Goal: Task Accomplishment & Management: Use online tool/utility

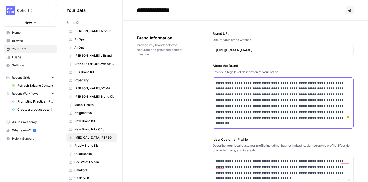
click at [237, 92] on p "**********" at bounding box center [283, 103] width 134 height 47
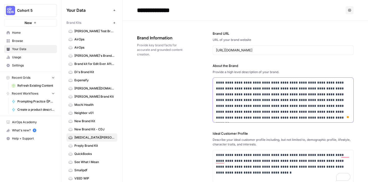
drag, startPoint x: 218, startPoint y: 89, endPoint x: 204, endPoint y: 89, distance: 14.6
click at [204, 89] on div "**********" at bounding box center [245, 163] width 217 height 285
click at [270, 109] on p "**********" at bounding box center [283, 100] width 134 height 41
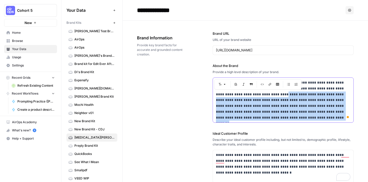
drag, startPoint x: 243, startPoint y: 94, endPoint x: 278, endPoint y: 119, distance: 43.0
click at [278, 119] on p "**********" at bounding box center [283, 100] width 134 height 41
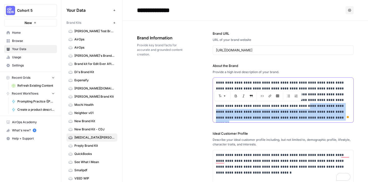
drag, startPoint x: 239, startPoint y: 106, endPoint x: 274, endPoint y: 118, distance: 36.5
click at [274, 118] on p "**********" at bounding box center [283, 100] width 134 height 41
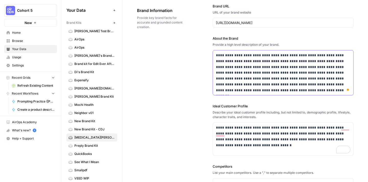
scroll to position [65, 0]
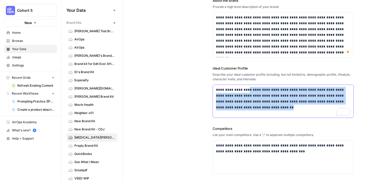
drag, startPoint x: 247, startPoint y: 90, endPoint x: 267, endPoint y: 109, distance: 27.9
click at [267, 109] on p "**********" at bounding box center [283, 98] width 134 height 23
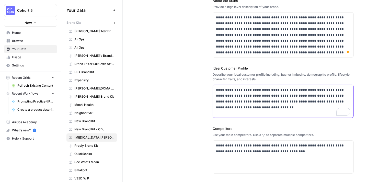
click at [293, 91] on p "**********" at bounding box center [283, 98] width 134 height 23
click at [265, 92] on p "**********" at bounding box center [283, 98] width 134 height 23
click at [294, 91] on p "**********" at bounding box center [283, 98] width 134 height 23
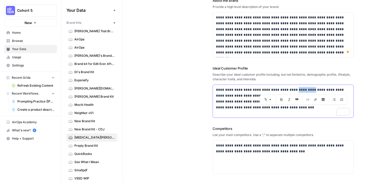
drag, startPoint x: 295, startPoint y: 91, endPoint x: 312, endPoint y: 90, distance: 17.4
click at [312, 90] on p "**********" at bounding box center [283, 98] width 134 height 23
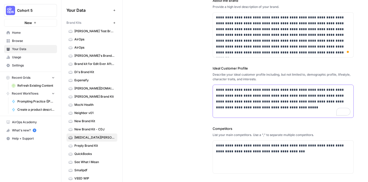
click at [296, 91] on p "**********" at bounding box center [283, 98] width 134 height 23
click at [310, 101] on p "**********" at bounding box center [283, 98] width 134 height 23
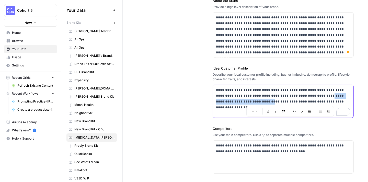
drag, startPoint x: 264, startPoint y: 99, endPoint x: 318, endPoint y: 98, distance: 53.2
click at [318, 98] on p "**********" at bounding box center [283, 98] width 134 height 23
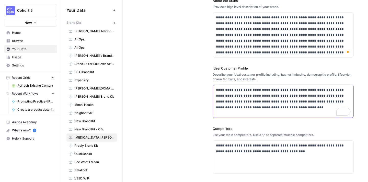
click at [238, 102] on p "**********" at bounding box center [283, 98] width 134 height 23
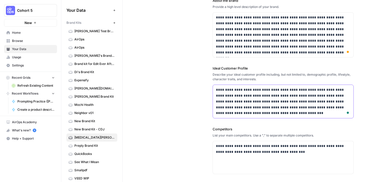
click at [340, 103] on p "**********" at bounding box center [283, 101] width 134 height 29
click at [248, 108] on p "**********" at bounding box center [283, 101] width 134 height 29
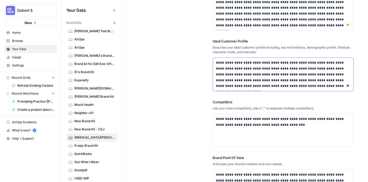
scroll to position [114, 0]
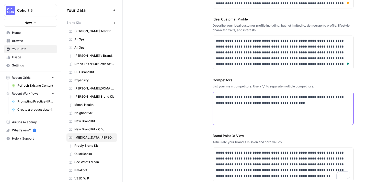
click at [244, 112] on div "**********" at bounding box center [283, 108] width 141 height 33
click at [264, 98] on p "**********" at bounding box center [283, 100] width 134 height 12
click at [296, 100] on p "**********" at bounding box center [283, 100] width 134 height 12
click at [294, 105] on p "**********" at bounding box center [283, 100] width 134 height 12
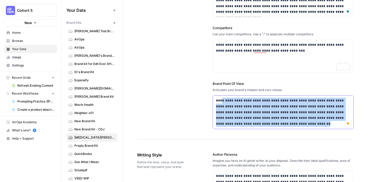
drag, startPoint x: 220, startPoint y: 102, endPoint x: 284, endPoint y: 127, distance: 69.0
click at [284, 127] on div "**********" at bounding box center [283, 112] width 141 height 33
click at [287, 124] on p "**********" at bounding box center [283, 112] width 134 height 29
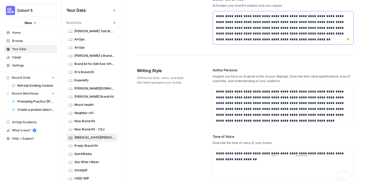
scroll to position [251, 0]
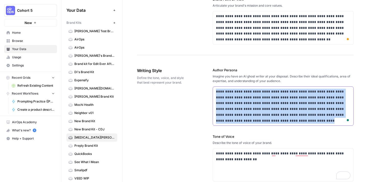
drag, startPoint x: 273, startPoint y: 110, endPoint x: 261, endPoint y: 124, distance: 18.8
click at [261, 124] on div "**********" at bounding box center [283, 106] width 141 height 39
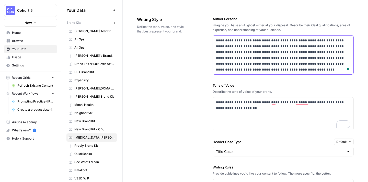
scroll to position [302, 0]
drag, startPoint x: 328, startPoint y: 103, endPoint x: 331, endPoint y: 103, distance: 3.8
click at [331, 103] on p "**********" at bounding box center [283, 105] width 134 height 12
drag, startPoint x: 329, startPoint y: 103, endPoint x: 342, endPoint y: 103, distance: 13.8
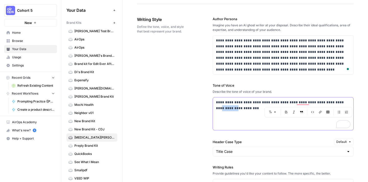
click at [342, 103] on p "**********" at bounding box center [283, 105] width 134 height 12
drag, startPoint x: 345, startPoint y: 102, endPoint x: 349, endPoint y: 102, distance: 4.1
click at [349, 102] on p "**********" at bounding box center [283, 102] width 134 height 6
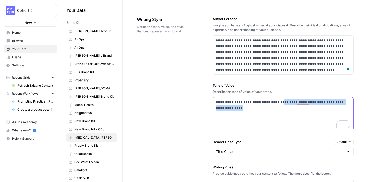
drag, startPoint x: 273, startPoint y: 103, endPoint x: 353, endPoint y: 103, distance: 79.5
click at [353, 103] on div "**********" at bounding box center [283, 113] width 141 height 33
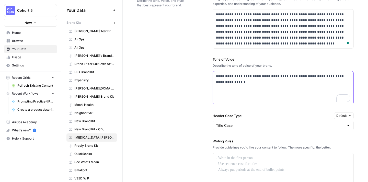
scroll to position [344, 0]
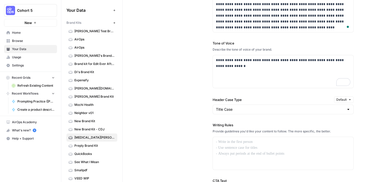
click at [309, 112] on div "Title Case" at bounding box center [283, 110] width 141 height 10
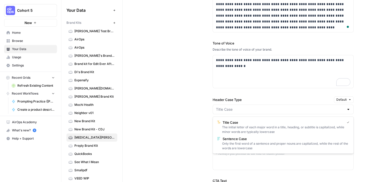
click at [309, 112] on div at bounding box center [283, 110] width 141 height 10
type input "Title Case"
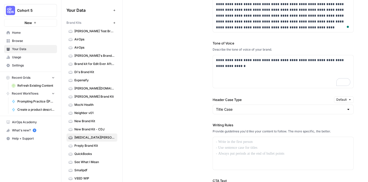
click at [188, 108] on div "**********" at bounding box center [245, 104] width 217 height 281
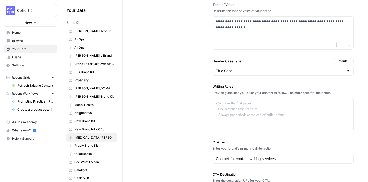
scroll to position [383, 0]
click at [219, 103] on p "To enrich screen reader interactions, please activate Accessibility in Grammarl…" at bounding box center [283, 103] width 134 height 6
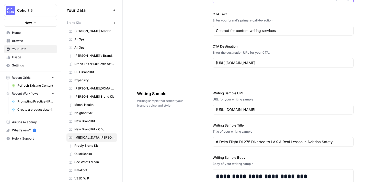
scroll to position [511, 0]
click at [257, 110] on input "https://www.linkedin.com/pulse/delta-flight-dl275-diverted-lax-real-lesson-avia…" at bounding box center [283, 109] width 134 height 5
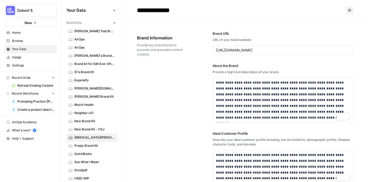
scroll to position [511, 0]
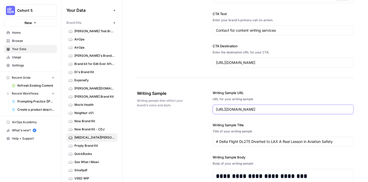
click at [250, 110] on input "[URL][DOMAIN_NAME]" at bounding box center [283, 109] width 134 height 5
paste input "osts/nikita-agarwal_clientretention-writingtips-activity-7360586164438757376-Ah…"
drag, startPoint x: 237, startPoint y: 111, endPoint x: 357, endPoint y: 113, distance: 120.7
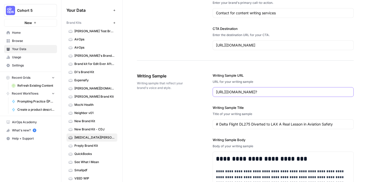
scroll to position [529, 0]
type input "https://www.linkedin.com/posts/nikita-agarwal_clientretention-writingtips-activ…"
click at [291, 128] on div "# Delta Flight DL275 Diverted to LAX A Real Lesson in Aviation Safety" at bounding box center [283, 124] width 141 height 10
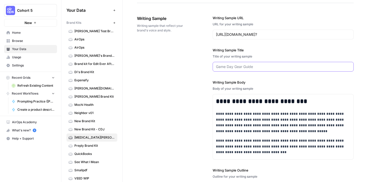
scroll to position [586, 0]
click at [256, 139] on p "**********" at bounding box center [283, 146] width 134 height 17
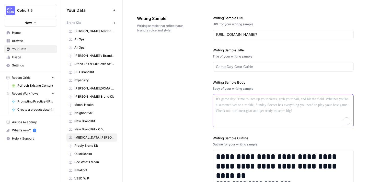
scroll to position [588, 0]
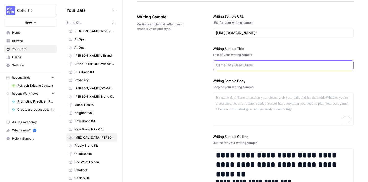
click at [235, 64] on input "Writing Sample Title" at bounding box center [283, 65] width 134 height 5
click at [230, 96] on p "To enrich screen reader interactions, please activate Accessibility in Grammarl…" at bounding box center [283, 98] width 134 height 6
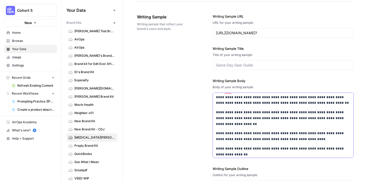
scroll to position [0, 0]
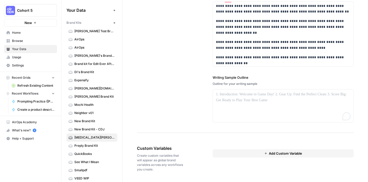
click at [171, 67] on div "**********" at bounding box center [245, 22] width 217 height 221
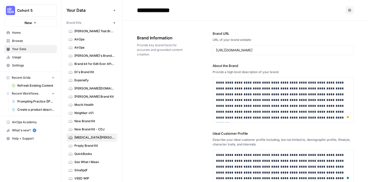
click at [54, 80] on button "Recent Grids" at bounding box center [30, 78] width 53 height 8
click at [54, 84] on icon "button" at bounding box center [53, 85] width 4 height 4
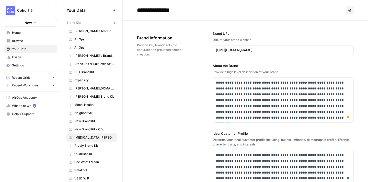
click at [27, 57] on span "Usage" at bounding box center [33, 57] width 43 height 5
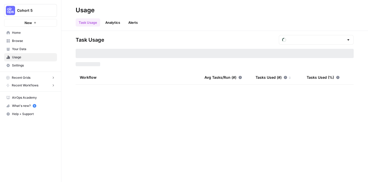
type input "August Tasks"
click at [31, 50] on span "Your Data" at bounding box center [33, 49] width 43 height 5
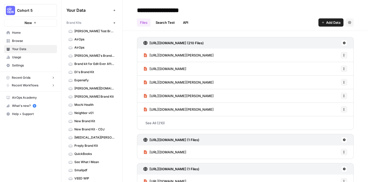
scroll to position [28, 0]
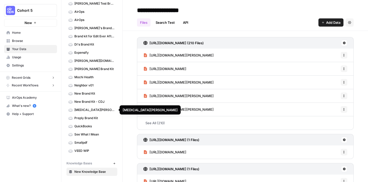
click at [90, 107] on link "[MEDICAL_DATA][PERSON_NAME]" at bounding box center [91, 110] width 51 height 8
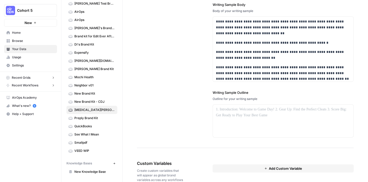
scroll to position [679, 0]
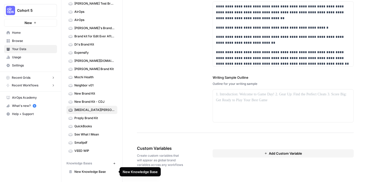
click at [99, 173] on span "New Knowledge Base" at bounding box center [94, 172] width 41 height 5
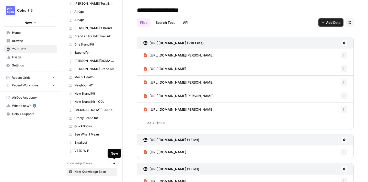
scroll to position [10, 0]
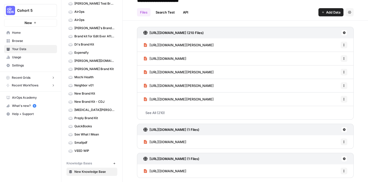
click at [114, 163] on icon "button" at bounding box center [114, 163] width 2 height 2
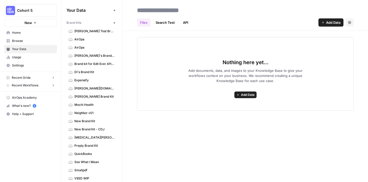
scroll to position [36, 0]
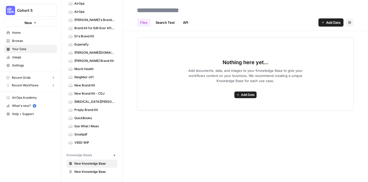
click at [94, 163] on span "New Knowledge Base" at bounding box center [94, 163] width 41 height 5
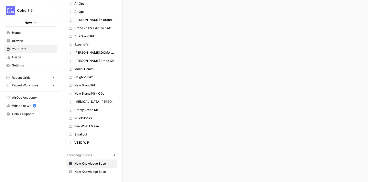
click at [94, 163] on span "New Knowledge Base" at bounding box center [94, 163] width 41 height 5
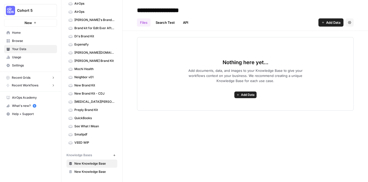
click at [165, 23] on link "Search Test" at bounding box center [165, 22] width 25 height 8
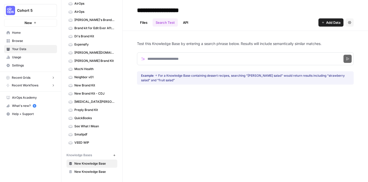
click at [187, 23] on link "API" at bounding box center [186, 22] width 12 height 8
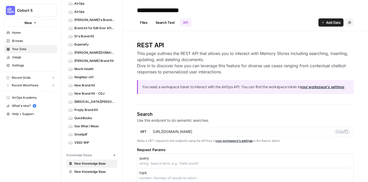
click at [143, 22] on link "Files" at bounding box center [144, 22] width 14 height 8
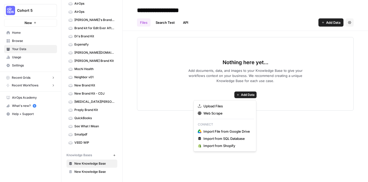
click at [244, 94] on span "Add Data" at bounding box center [248, 95] width 14 height 5
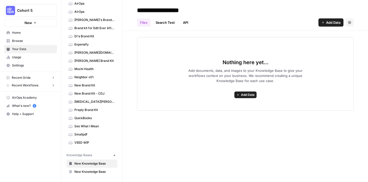
click at [160, 139] on div "**********" at bounding box center [245, 91] width 245 height 182
click at [21, 79] on span "Recent Grids" at bounding box center [21, 77] width 19 height 5
click at [24, 95] on span "Recent Workflows" at bounding box center [25, 93] width 27 height 5
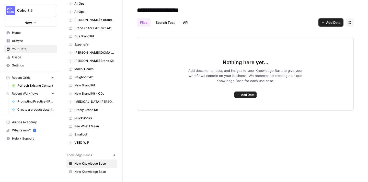
click at [32, 76] on button "Recent Grids" at bounding box center [30, 78] width 53 height 8
click at [52, 77] on icon "button" at bounding box center [53, 78] width 4 height 4
click at [36, 95] on span "Recent Workflows" at bounding box center [25, 93] width 27 height 5
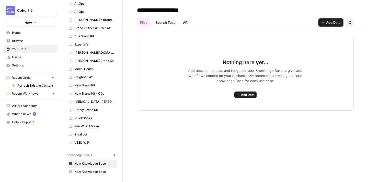
click at [41, 95] on button "Recent Workflows" at bounding box center [30, 94] width 53 height 8
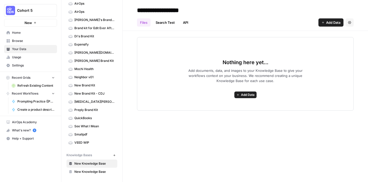
click at [39, 87] on span "Refresh Existing Content" at bounding box center [35, 85] width 37 height 5
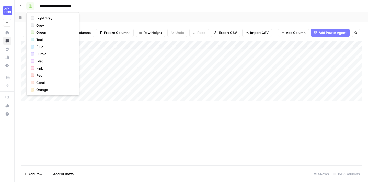
click at [30, 7] on rect "button" at bounding box center [30, 6] width 3 height 3
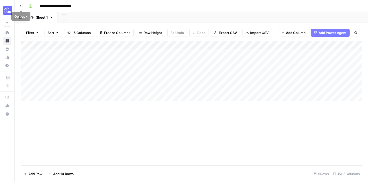
click at [23, 7] on button "Go back" at bounding box center [21, 6] width 7 height 7
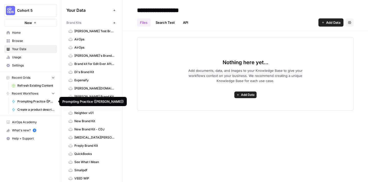
click at [46, 100] on span "Prompting Practice ([PERSON_NAME])" at bounding box center [35, 101] width 37 height 5
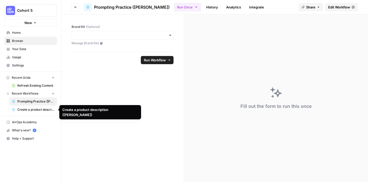
click at [41, 108] on span "Create a product description ([PERSON_NAME])" at bounding box center [35, 109] width 37 height 5
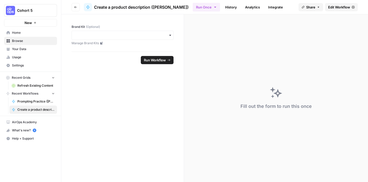
click at [51, 94] on button "Recent Workflows" at bounding box center [30, 94] width 53 height 8
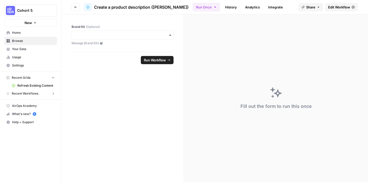
click at [51, 94] on button "Recent Workflows" at bounding box center [30, 94] width 53 height 8
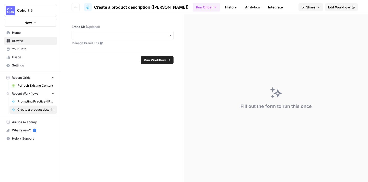
click at [121, 3] on div "Create a product description ([PERSON_NAME])" at bounding box center [136, 7] width 105 height 8
click at [75, 8] on icon "button" at bounding box center [75, 7] width 3 height 3
click at [38, 23] on button "New" at bounding box center [30, 23] width 53 height 8
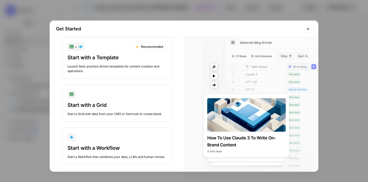
scroll to position [17, 0]
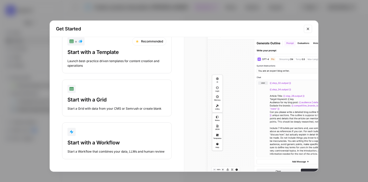
click at [115, 142] on div "Start with a Workflow" at bounding box center [117, 142] width 99 height 7
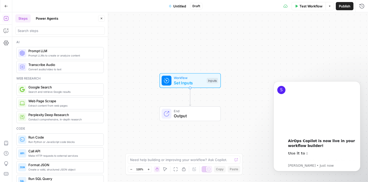
click at [50, 18] on button "Power Agents" at bounding box center [47, 18] width 29 height 8
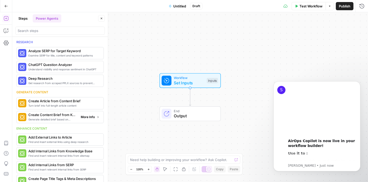
click at [73, 121] on span "Generate detailed brief based on keyword research" at bounding box center [52, 119] width 48 height 4
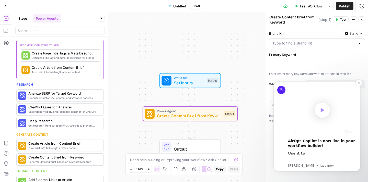
click at [323, 108] on icon "Play" at bounding box center [323, 110] width 8 height 8
click at [296, 134] on icon "Pause" at bounding box center [295, 133] width 6 height 6
click at [336, 41] on input "Brand Kit" at bounding box center [314, 43] width 83 height 5
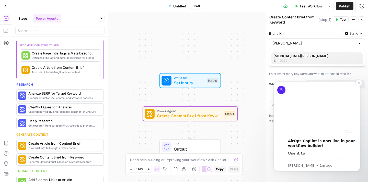
click at [319, 57] on span "Nikita Agarwal" at bounding box center [316, 55] width 85 height 5
type input "Nikita Agarwal"
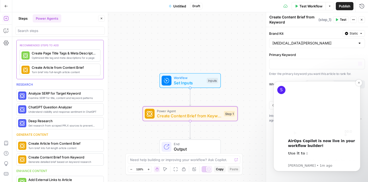
click at [260, 62] on div "Workflow Set Inputs Inputs Power Agent Create Content Brief from Keyword Step 1…" at bounding box center [190, 97] width 356 height 170
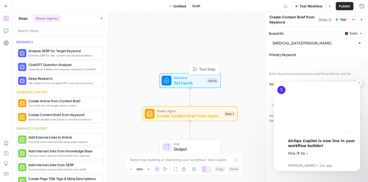
click at [193, 84] on span "Set Inputs" at bounding box center [189, 83] width 30 height 6
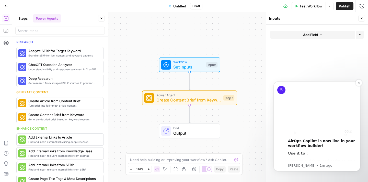
click at [298, 36] on button "Add Field" at bounding box center [312, 35] width 85 height 8
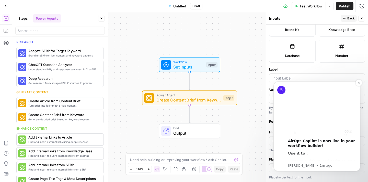
scroll to position [153, 0]
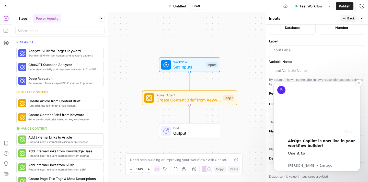
click at [254, 69] on div "Workflow Set Inputs Inputs Power Agent Create Content Brief from Keyword Step 1…" at bounding box center [190, 97] width 356 height 170
click at [184, 66] on span "Set Inputs" at bounding box center [188, 67] width 30 height 6
click at [183, 102] on span "Create Content Brief from Keyword" at bounding box center [188, 100] width 64 height 6
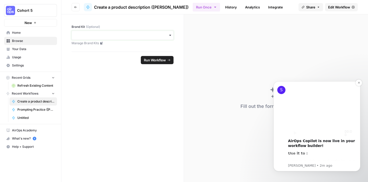
click at [132, 34] on input "Brand Kit (Optional)" at bounding box center [122, 35] width 95 height 5
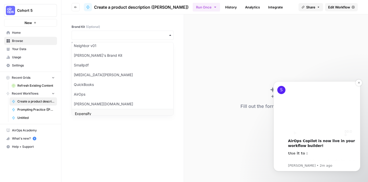
scroll to position [46, 0]
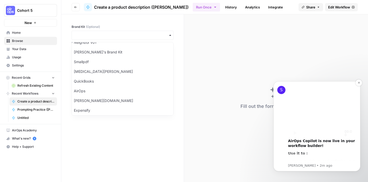
click at [104, 145] on form "Brand Kit (Optional) Manage Brand Kits Run Workflow" at bounding box center [122, 98] width 123 height 168
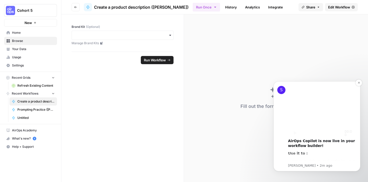
click at [41, 23] on button "New" at bounding box center [30, 23] width 53 height 8
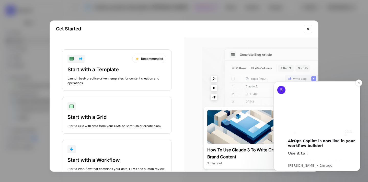
click at [306, 29] on icon "Close modal" at bounding box center [308, 29] width 4 height 4
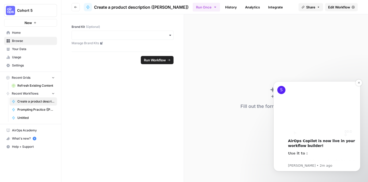
click at [34, 118] on span "Untitled" at bounding box center [35, 118] width 37 height 5
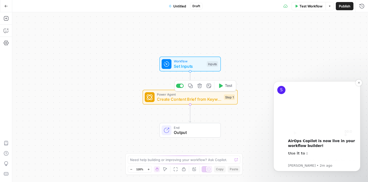
click at [170, 101] on span "Create Content Brief from Keyword" at bounding box center [189, 99] width 64 height 6
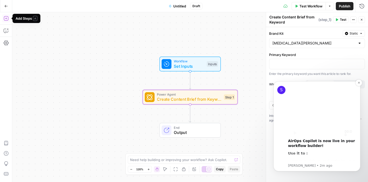
click at [7, 18] on icon "button" at bounding box center [6, 18] width 5 height 5
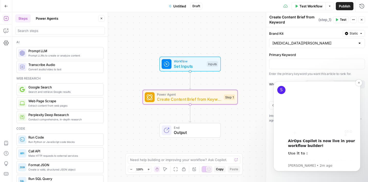
click at [27, 19] on button "Steps" at bounding box center [22, 18] width 15 height 8
click at [316, 112] on video "Play video" at bounding box center [322, 110] width 69 height 51
click at [295, 132] on rect "Pause" at bounding box center [294, 132] width 1 height 3
click at [59, 53] on span "Prompt LLM" at bounding box center [63, 50] width 71 height 5
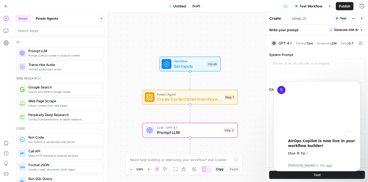
type textarea "Prompt LLM"
click at [193, 97] on span "Create Content Brief from Keyword" at bounding box center [189, 99] width 64 height 6
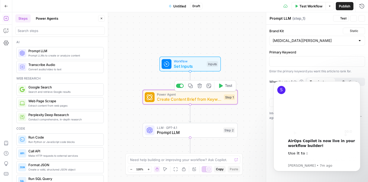
type textarea "Create Content Brief from Keyword"
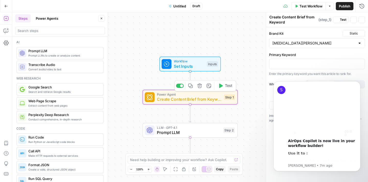
click at [199, 87] on icon "button" at bounding box center [199, 85] width 5 height 5
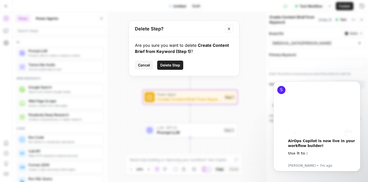
click at [173, 65] on span "Delete Step" at bounding box center [170, 65] width 20 height 5
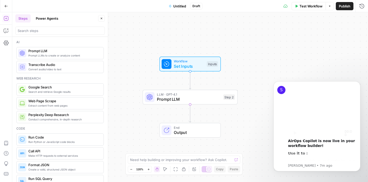
click at [228, 97] on div "Step 2" at bounding box center [229, 97] width 12 height 6
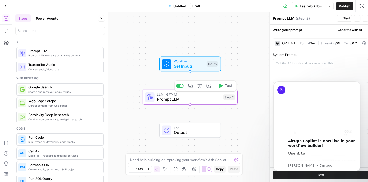
click at [231, 98] on div "Step 2" at bounding box center [229, 97] width 12 height 6
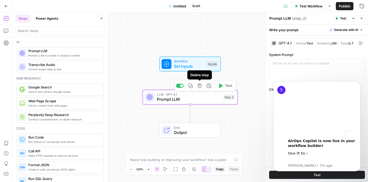
click at [200, 88] on icon "button" at bounding box center [199, 86] width 4 height 4
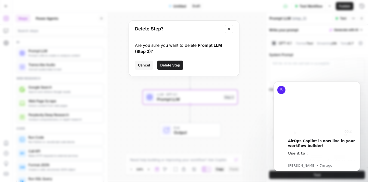
click at [175, 66] on span "Delete Step" at bounding box center [170, 65] width 20 height 5
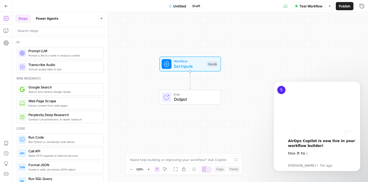
click at [63, 55] on span "Prompt LLMs to create or analyze content" at bounding box center [63, 55] width 71 height 4
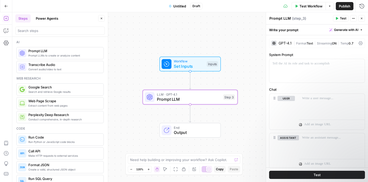
click at [299, 18] on span "( step_3 )" at bounding box center [299, 18] width 14 height 5
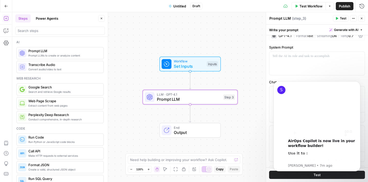
scroll to position [7, 0]
click at [303, 18] on span "( step_3 )" at bounding box center [299, 18] width 14 height 5
click at [353, 19] on icon "button" at bounding box center [353, 18] width 3 height 3
click at [157, 158] on div "Hand M" at bounding box center [157, 159] width 13 height 5
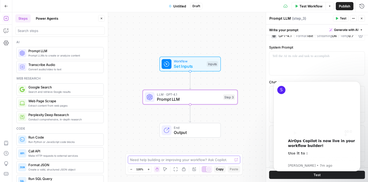
click at [135, 161] on textarea at bounding box center [181, 159] width 102 height 5
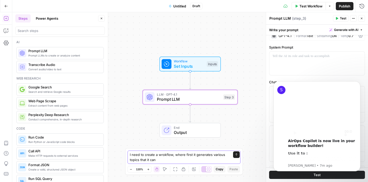
drag, startPoint x: 140, startPoint y: 161, endPoint x: 184, endPoint y: 161, distance: 44.7
click at [184, 161] on textarea "I need to create a wrokflow, where first it generates various topics that it can" at bounding box center [179, 157] width 98 height 10
click at [209, 159] on textarea "I need to create a wrokflow, where first it generates various topics for buildi…" at bounding box center [179, 157] width 98 height 10
drag, startPoint x: 192, startPoint y: 156, endPoint x: 185, endPoint y: 156, distance: 6.6
click at [185, 156] on textarea "I need to create a wrokflow, where first it generates various topics for buildi…" at bounding box center [179, 157] width 98 height 10
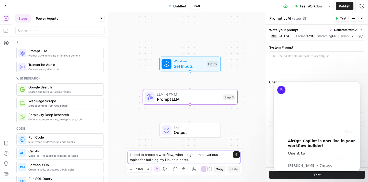
click at [227, 156] on textarea "I need to create a wrokflow, where it generates various topics for building my …" at bounding box center [179, 157] width 98 height 10
click at [212, 161] on textarea "I need to create a wrokflow, where it generates various topics and posts for bu…" at bounding box center [179, 157] width 98 height 10
type textarea "I need to create a wrokflow, where it generates various topics and posts for bu…"
click at [236, 155] on icon "submit" at bounding box center [236, 154] width 3 height 3
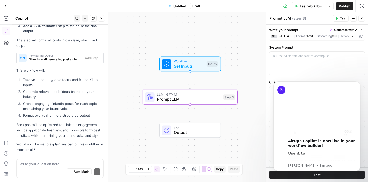
scroll to position [359, 0]
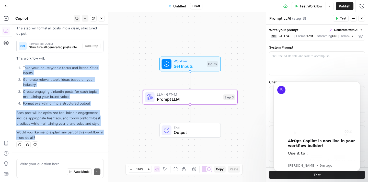
drag, startPoint x: 26, startPoint y: 66, endPoint x: 85, endPoint y: 137, distance: 92.2
click at [88, 104] on li "Format everything into a structured output" at bounding box center [63, 103] width 82 height 5
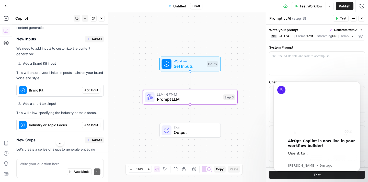
scroll to position [133, 0]
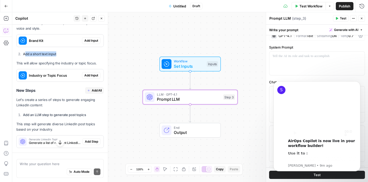
drag, startPoint x: 46, startPoint y: 54, endPoint x: 72, endPoint y: 53, distance: 26.6
click at [72, 53] on li "Add a short text input" at bounding box center [63, 53] width 82 height 5
click at [63, 64] on p "This will allow specifying the industry or topic focus." at bounding box center [59, 63] width 87 height 5
click at [92, 41] on span "Add Input" at bounding box center [91, 40] width 14 height 5
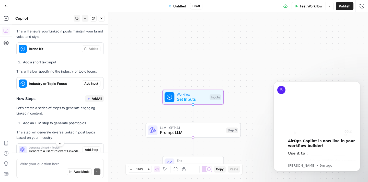
scroll to position [141, 0]
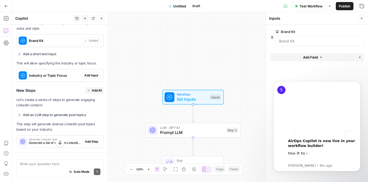
click at [186, 99] on span "Set Inputs" at bounding box center [192, 99] width 30 height 6
click at [321, 42] on Kit "Brand Kit" at bounding box center [320, 41] width 82 height 5
click at [330, 41] on Kit "Brand Kit" at bounding box center [320, 41] width 82 height 5
click at [357, 42] on Kit "Brand Kit" at bounding box center [320, 41] width 82 height 5
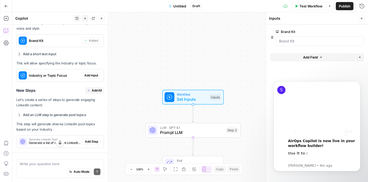
click at [361, 56] on icon "button" at bounding box center [359, 57] width 3 height 3
click at [341, 40] on Kit "Brand Kit" at bounding box center [320, 41] width 82 height 5
click at [313, 42] on Kit "Brand Kit" at bounding box center [320, 41] width 82 height 5
click at [289, 39] on Kit "Brand Kit" at bounding box center [320, 41] width 82 height 5
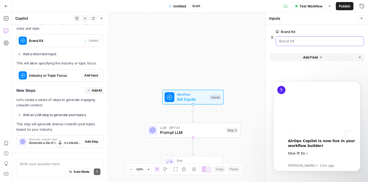
click at [293, 41] on Kit "Brand Kit" at bounding box center [320, 41] width 82 height 5
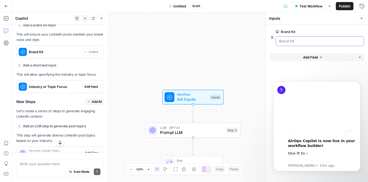
scroll to position [119, 0]
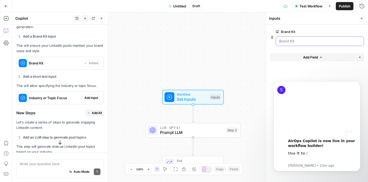
click at [293, 40] on Kit "Brand Kit" at bounding box center [320, 41] width 82 height 5
click at [297, 43] on Kit "Brand Kit" at bounding box center [320, 41] width 82 height 5
click at [319, 40] on Kit "Brand Kit" at bounding box center [320, 41] width 82 height 5
click at [342, 32] on span "edit field" at bounding box center [344, 32] width 11 height 4
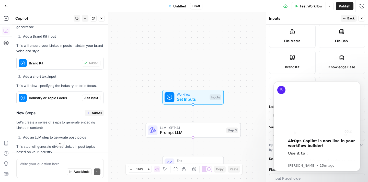
scroll to position [99, 0]
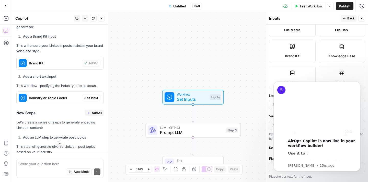
click at [306, 53] on label "Brand Kit" at bounding box center [292, 51] width 47 height 23
click at [358, 84] on icon "Dismiss notification" at bounding box center [359, 82] width 3 height 3
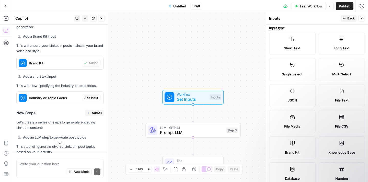
scroll to position [0, 0]
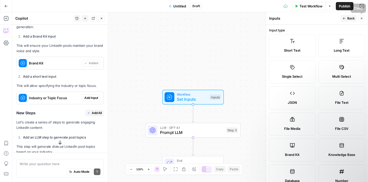
click at [362, 20] on button "Close" at bounding box center [361, 18] width 7 height 7
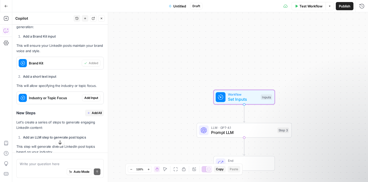
click at [85, 97] on span "Add Input" at bounding box center [91, 98] width 14 height 5
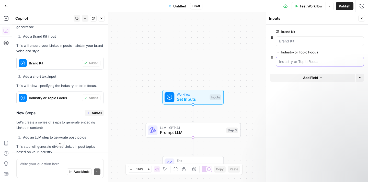
click at [302, 62] on Focus "Industry or Topic Focus" at bounding box center [320, 61] width 82 height 5
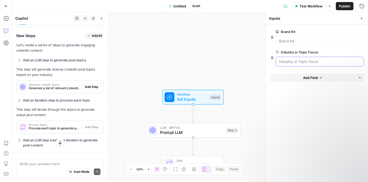
scroll to position [196, 0]
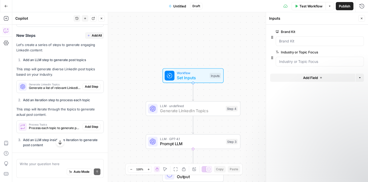
click at [92, 87] on span "Add Step" at bounding box center [91, 86] width 13 height 5
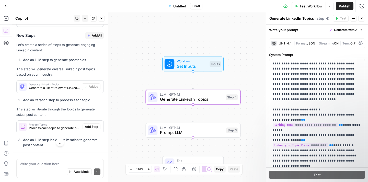
type textarea "Generate LinkedIn Topics"
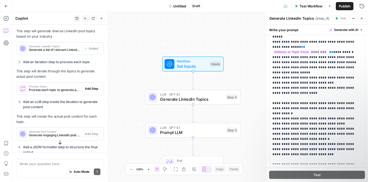
scroll to position [0, 0]
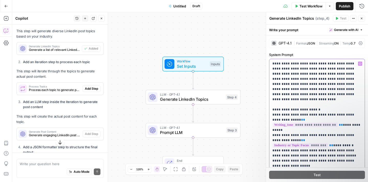
click at [295, 77] on p "**********" at bounding box center [317, 158] width 89 height 194
click at [308, 83] on p "**********" at bounding box center [317, 158] width 89 height 194
drag, startPoint x: 308, startPoint y: 83, endPoint x: 321, endPoint y: 106, distance: 25.8
click at [321, 106] on p "**********" at bounding box center [317, 158] width 89 height 194
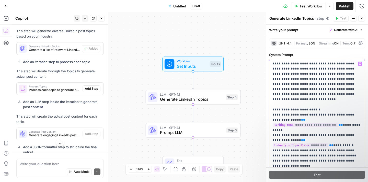
click at [319, 93] on p "**********" at bounding box center [317, 158] width 89 height 194
click at [318, 94] on p "**********" at bounding box center [317, 158] width 89 height 194
drag, startPoint x: 296, startPoint y: 81, endPoint x: 324, endPoint y: 81, distance: 28.4
click at [324, 81] on p "**********" at bounding box center [317, 158] width 89 height 194
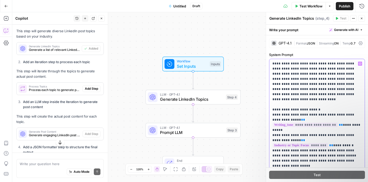
drag, startPoint x: 278, startPoint y: 85, endPoint x: 328, endPoint y: 96, distance: 51.1
click at [328, 96] on p "**********" at bounding box center [317, 158] width 89 height 194
click at [313, 44] on span "JSON" at bounding box center [311, 43] width 8 height 4
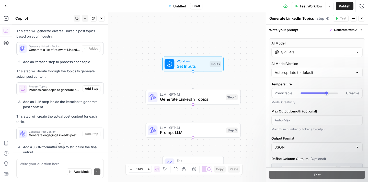
scroll to position [52, 0]
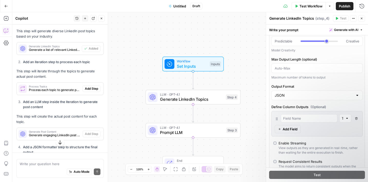
click at [357, 96] on div at bounding box center [357, 95] width 4 height 5
click at [351, 108] on span "Text" at bounding box center [316, 108] width 81 height 5
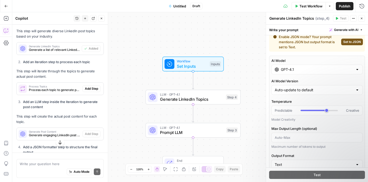
scroll to position [0, 0]
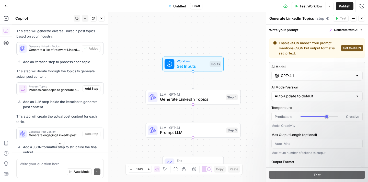
click at [352, 48] on span "Set to JSON" at bounding box center [352, 48] width 18 height 5
type input "JSON"
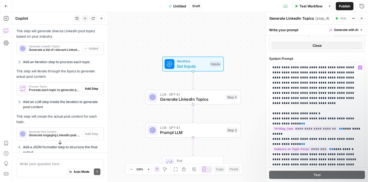
scroll to position [224, 0]
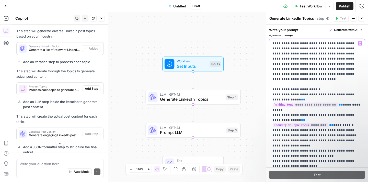
click at [320, 94] on p "**********" at bounding box center [317, 138] width 89 height 194
click at [313, 118] on p "**********" at bounding box center [317, 138] width 89 height 194
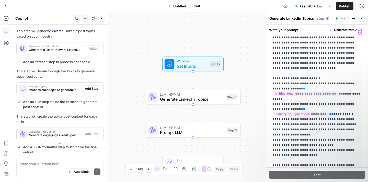
scroll to position [236, 0]
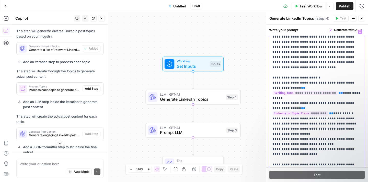
click at [318, 111] on span "********" at bounding box center [300, 113] width 55 height 4
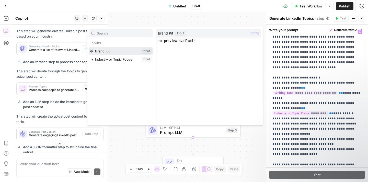
click at [146, 51] on button "Select variable Brand Kit" at bounding box center [121, 51] width 64 height 8
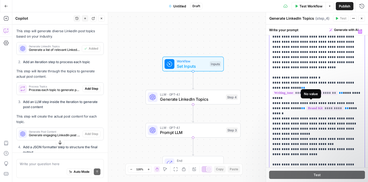
click at [307, 106] on span "*********" at bounding box center [325, 108] width 37 height 4
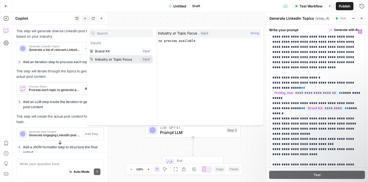
click at [147, 59] on button "Select variable Industry or Topic Focus" at bounding box center [121, 59] width 64 height 8
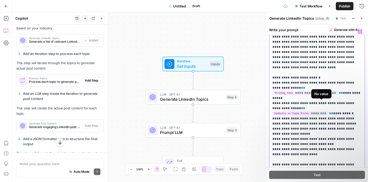
scroll to position [226, 0]
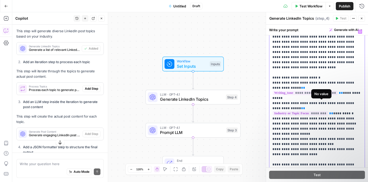
click at [328, 111] on span "********" at bounding box center [300, 113] width 55 height 4
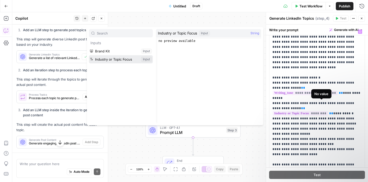
scroll to position [234, 0]
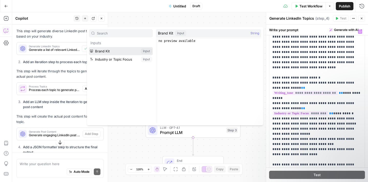
click at [123, 50] on button "Select variable Brand Kit" at bounding box center [121, 51] width 64 height 8
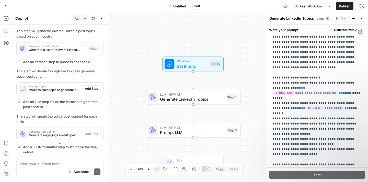
click at [309, 106] on span "*********" at bounding box center [325, 108] width 37 height 4
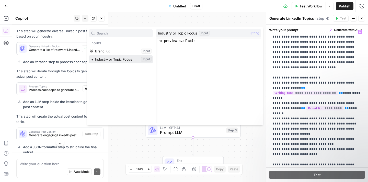
click at [122, 59] on button "Select variable Industry or Topic Focus" at bounding box center [121, 59] width 64 height 8
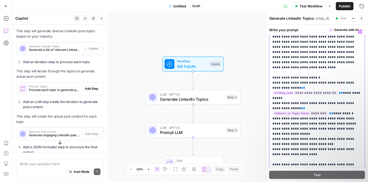
click at [311, 108] on p "**********" at bounding box center [317, 126] width 89 height 194
click at [307, 118] on p "**********" at bounding box center [317, 126] width 89 height 194
drag, startPoint x: 301, startPoint y: 115, endPoint x: 338, endPoint y: 119, distance: 36.8
click at [338, 119] on p "**********" at bounding box center [317, 126] width 89 height 194
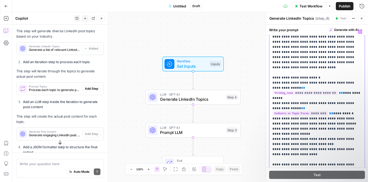
scroll to position [248, 0]
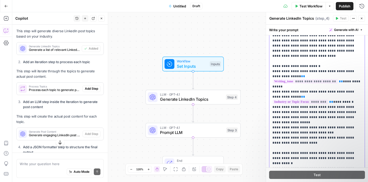
click at [332, 118] on p "**********" at bounding box center [317, 115] width 89 height 194
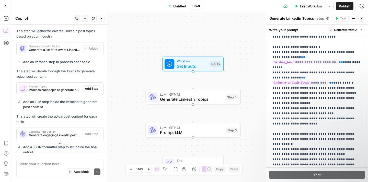
click at [327, 107] on p "**********" at bounding box center [317, 95] width 89 height 194
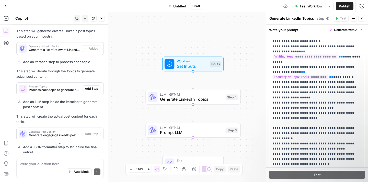
scroll to position [273, 0]
click at [321, 113] on p "**********" at bounding box center [317, 89] width 89 height 194
drag, startPoint x: 287, startPoint y: 108, endPoint x: 276, endPoint y: 108, distance: 11.3
click at [276, 108] on p "**********" at bounding box center [317, 89] width 89 height 194
click at [287, 109] on p "**********" at bounding box center [317, 89] width 89 height 194
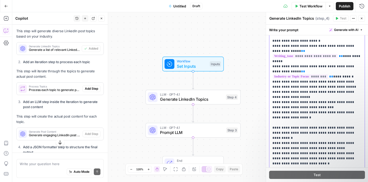
click at [311, 109] on p "**********" at bounding box center [317, 89] width 89 height 194
drag, startPoint x: 346, startPoint y: 109, endPoint x: 324, endPoint y: 114, distance: 21.7
click at [324, 114] on p "**********" at bounding box center [317, 89] width 89 height 194
click at [311, 109] on p "**********" at bounding box center [317, 89] width 89 height 194
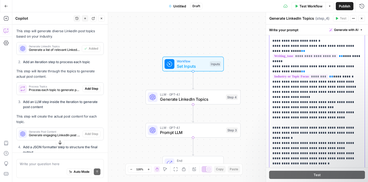
click at [351, 109] on p "**********" at bounding box center [317, 89] width 89 height 194
click at [350, 109] on p "**********" at bounding box center [317, 89] width 89 height 194
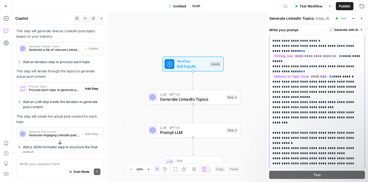
click at [295, 113] on p "**********" at bounding box center [317, 89] width 89 height 194
click at [301, 119] on p "**********" at bounding box center [317, 91] width 89 height 199
click at [285, 118] on p "**********" at bounding box center [317, 91] width 89 height 199
click at [299, 118] on p "**********" at bounding box center [317, 91] width 89 height 199
click at [310, 138] on p "**********" at bounding box center [317, 91] width 89 height 199
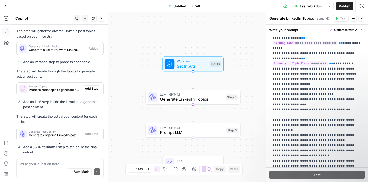
scroll to position [296, 0]
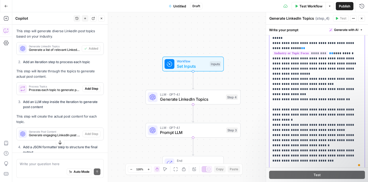
drag, startPoint x: 286, startPoint y: 110, endPoint x: 345, endPoint y: 120, distance: 59.4
click at [345, 120] on p "**********" at bounding box center [317, 68] width 89 height 199
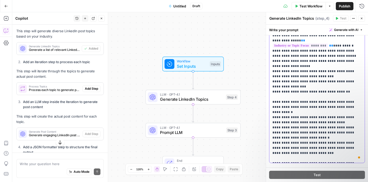
scroll to position [313, 0]
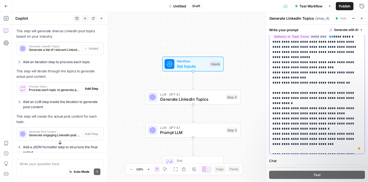
drag, startPoint x: 320, startPoint y: 109, endPoint x: 326, endPoint y: 117, distance: 9.9
click at [326, 117] on p "**********" at bounding box center [317, 51] width 89 height 199
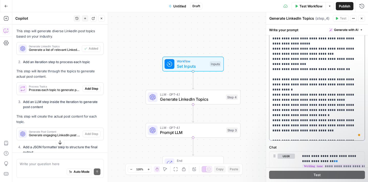
scroll to position [327, 0]
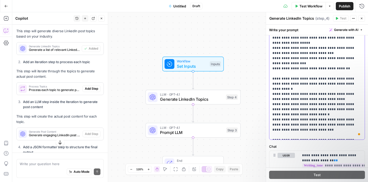
drag, startPoint x: 297, startPoint y: 109, endPoint x: 308, endPoint y: 119, distance: 14.9
click at [308, 119] on p "**********" at bounding box center [317, 37] width 89 height 199
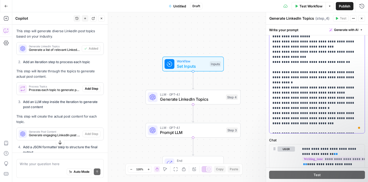
scroll to position [338, 0]
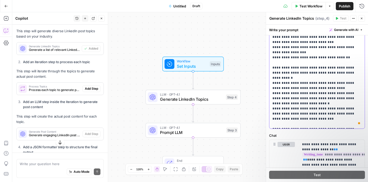
click at [332, 124] on p "**********" at bounding box center [317, 26] width 89 height 199
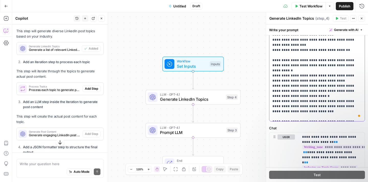
scroll to position [346, 0]
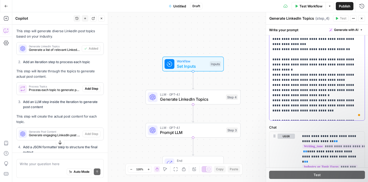
click at [301, 103] on p "**********" at bounding box center [317, 18] width 89 height 199
click at [297, 100] on p "**********" at bounding box center [317, 18] width 89 height 199
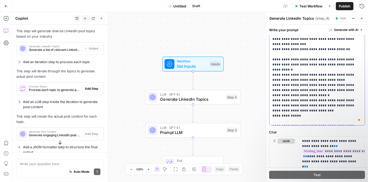
click at [303, 104] on p "**********" at bounding box center [317, 21] width 89 height 205
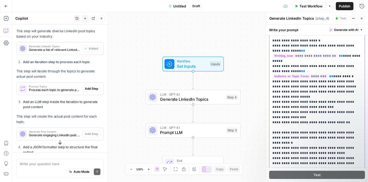
scroll to position [0, 0]
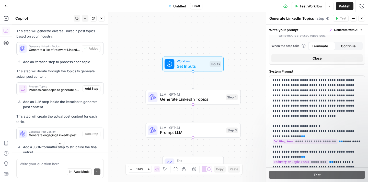
click at [319, 56] on span "Close" at bounding box center [317, 58] width 9 height 5
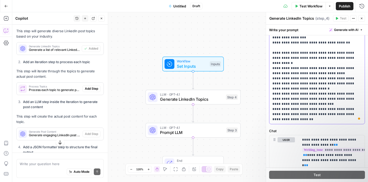
click at [332, 118] on p "**********" at bounding box center [317, 17] width 89 height 210
click at [324, 130] on label "Chat" at bounding box center [317, 130] width 96 height 5
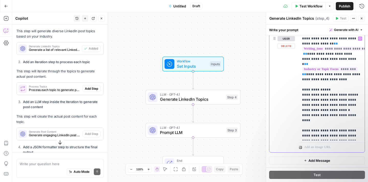
click at [358, 110] on p "**********" at bounding box center [332, 87] width 60 height 102
click at [356, 111] on p "**********" at bounding box center [332, 87] width 60 height 102
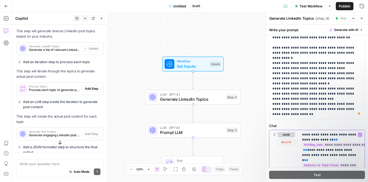
click at [286, 135] on button "user" at bounding box center [286, 134] width 17 height 5
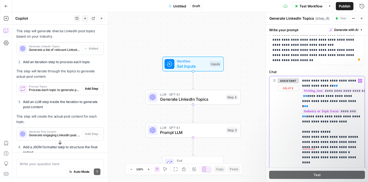
click at [284, 81] on button "assistant" at bounding box center [288, 80] width 21 height 5
click at [274, 81] on icon at bounding box center [275, 80] width 4 height 4
click at [287, 89] on button "Delete" at bounding box center [286, 88] width 17 height 6
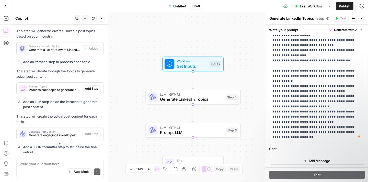
click at [274, 148] on label "Chat" at bounding box center [317, 148] width 96 height 5
click at [282, 148] on label "Chat" at bounding box center [317, 148] width 96 height 5
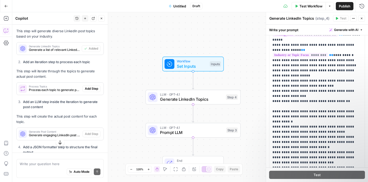
scroll to position [126, 0]
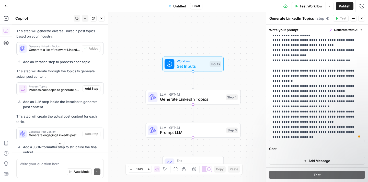
click at [311, 158] on span "Add Message" at bounding box center [320, 160] width 22 height 5
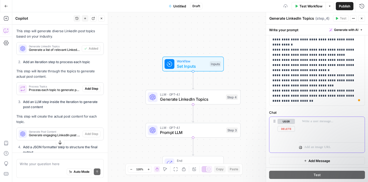
click at [314, 124] on div at bounding box center [332, 129] width 66 height 24
click at [361, 122] on icon "button" at bounding box center [360, 121] width 3 height 3
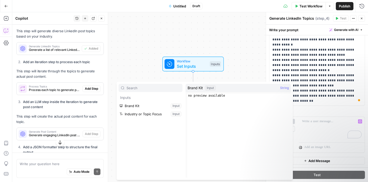
scroll to position [5, 0]
click at [341, 110] on label "Chat" at bounding box center [317, 112] width 96 height 5
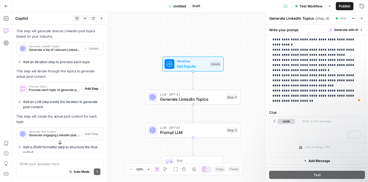
click at [325, 111] on label "Chat" at bounding box center [317, 112] width 96 height 5
click at [324, 110] on label "Chat" at bounding box center [317, 112] width 96 height 5
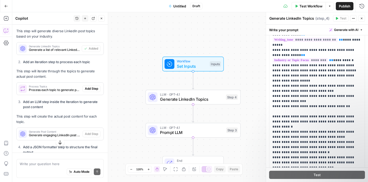
scroll to position [0, 0]
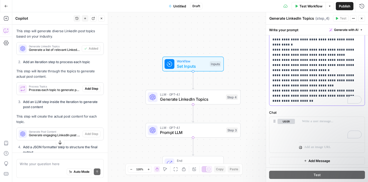
click at [328, 111] on label "Chat" at bounding box center [317, 112] width 96 height 5
click at [296, 107] on div "**********" at bounding box center [317, 20] width 102 height 294
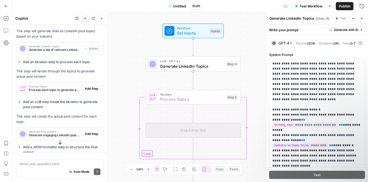
click at [94, 88] on span "Add Step" at bounding box center [91, 88] width 13 height 5
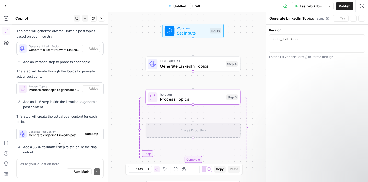
type textarea "Process Topics"
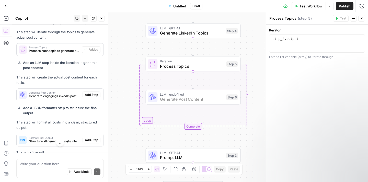
click at [91, 96] on span "Add Step" at bounding box center [91, 95] width 13 height 5
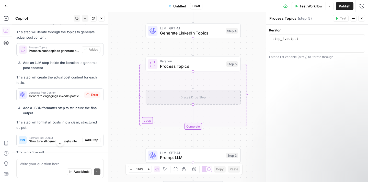
click at [200, 94] on div "Drag & Drop Step" at bounding box center [193, 97] width 95 height 15
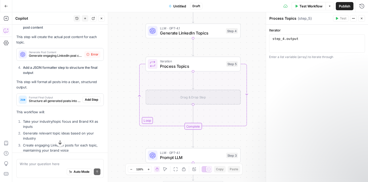
click at [92, 52] on span "Error" at bounding box center [94, 54] width 7 height 5
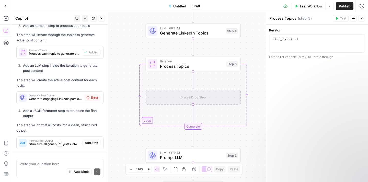
click at [71, 98] on span "Generate engaging LinkedIn post content" at bounding box center [55, 99] width 53 height 5
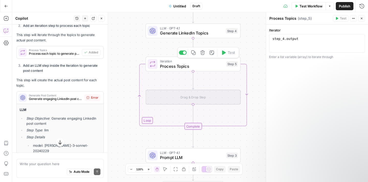
click at [197, 65] on span "Process Topics" at bounding box center [192, 66] width 64 height 6
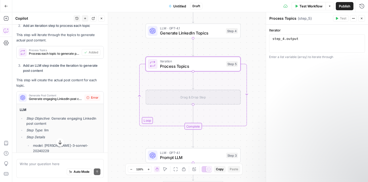
click at [197, 98] on div "Drag & Drop Step" at bounding box center [193, 97] width 95 height 15
drag, startPoint x: 44, startPoint y: 97, endPoint x: 204, endPoint y: 98, distance: 159.8
click at [204, 98] on body "Cohort 5 New Home Browse Your Data Usage Settings Recent Grids Refresh Existing…" at bounding box center [184, 91] width 368 height 182
click at [72, 100] on span "Generate engaging LinkedIn post content" at bounding box center [55, 99] width 53 height 5
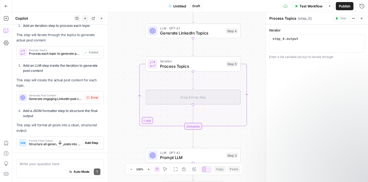
click at [177, 97] on div "Drag & Drop Step" at bounding box center [193, 97] width 95 height 15
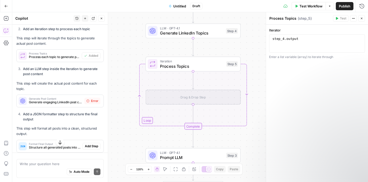
click at [93, 101] on span "Error" at bounding box center [94, 101] width 7 height 5
click at [89, 101] on icon at bounding box center [87, 100] width 3 height 3
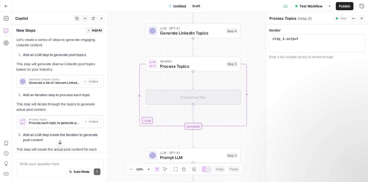
scroll to position [197, 0]
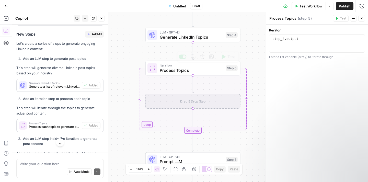
type textarea "**********"
click at [315, 40] on div "step_4 . output" at bounding box center [317, 48] width 91 height 23
click at [353, 19] on icon "button" at bounding box center [353, 18] width 3 height 3
click at [346, 31] on span "Add Note" at bounding box center [338, 29] width 25 height 5
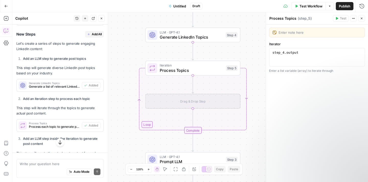
click at [361, 16] on button "Close" at bounding box center [361, 18] width 7 height 7
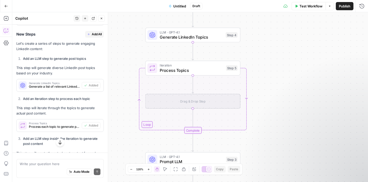
click at [208, 99] on div "Drag & Drop Step" at bounding box center [192, 101] width 95 height 15
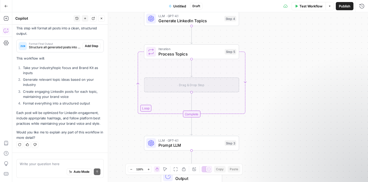
scroll to position [362, 0]
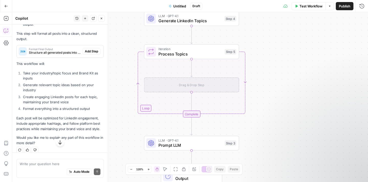
drag, startPoint x: 40, startPoint y: 119, endPoint x: 90, endPoint y: 133, distance: 51.7
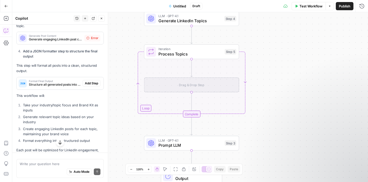
scroll to position [313, 0]
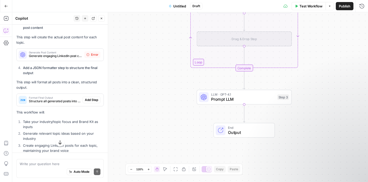
click at [95, 54] on span "Error" at bounding box center [94, 54] width 7 height 5
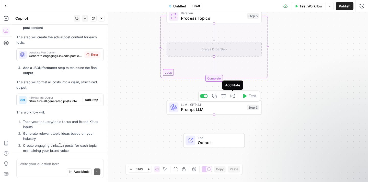
click at [234, 98] on icon "button" at bounding box center [232, 96] width 5 height 5
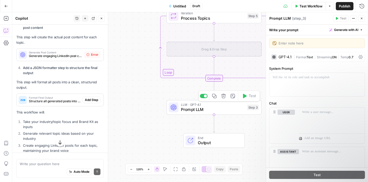
click at [226, 98] on icon "button" at bounding box center [223, 96] width 5 height 5
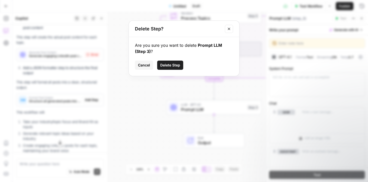
click at [177, 69] on button "Delete Step" at bounding box center [170, 65] width 26 height 9
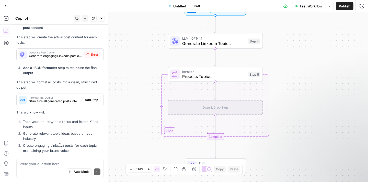
click at [180, 113] on div "Drag & Drop Step" at bounding box center [215, 107] width 95 height 15
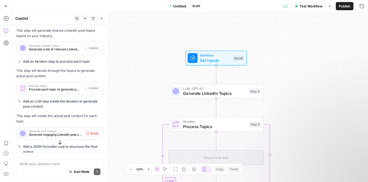
scroll to position [254, 0]
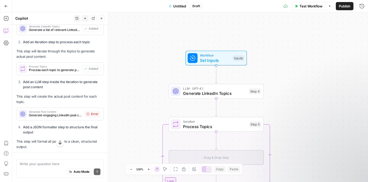
click at [62, 115] on span "Generate engaging LinkedIn post content" at bounding box center [55, 115] width 53 height 5
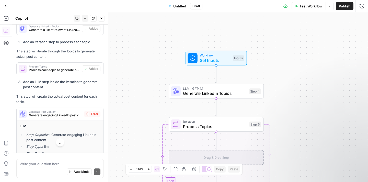
click at [88, 115] on div "Error" at bounding box center [92, 114] width 16 height 7
click at [257, 92] on div "Step 4" at bounding box center [255, 91] width 12 height 6
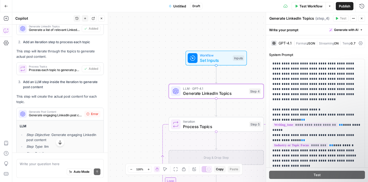
click at [327, 19] on span "( step_4 )" at bounding box center [323, 18] width 14 height 5
click at [351, 18] on button "Actions" at bounding box center [353, 18] width 7 height 7
click at [234, 46] on span "Test Step" at bounding box center [233, 47] width 16 height 6
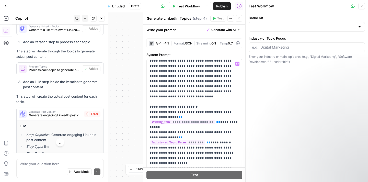
scroll to position [0, 0]
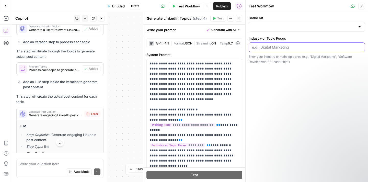
click at [281, 45] on input "Industry or Topic Focus" at bounding box center [307, 47] width 110 height 5
click at [278, 28] on input "Brand Kit" at bounding box center [304, 26] width 104 height 5
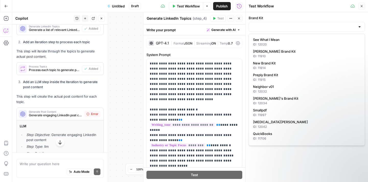
type input "Nikita Agarwal"
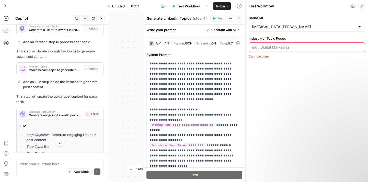
click at [283, 46] on input "Industry or Topic Focus" at bounding box center [307, 47] width 110 height 5
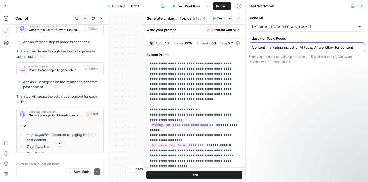
scroll to position [5, 0]
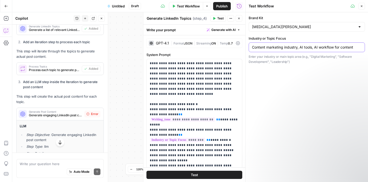
type input "Content marketing industry, AI tools, AI workflow for content"
click at [201, 175] on button "Test" at bounding box center [195, 175] width 96 height 8
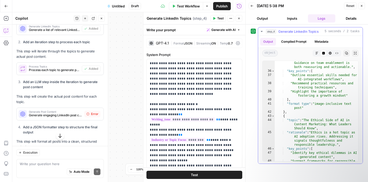
scroll to position [309, 0]
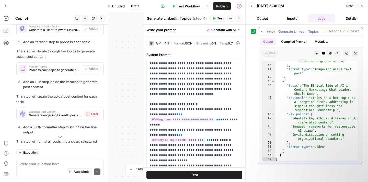
click at [304, 40] on button "Compiled Prompt" at bounding box center [293, 42] width 31 height 8
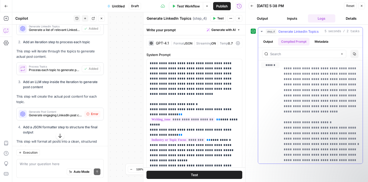
scroll to position [142, 0]
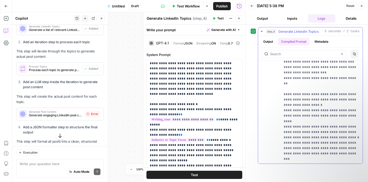
click at [323, 41] on button "Metadata" at bounding box center [322, 42] width 20 height 8
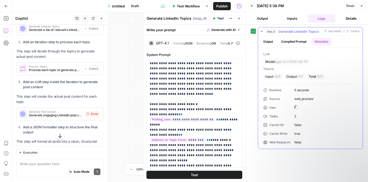
scroll to position [0, 0]
click at [269, 42] on button "Output" at bounding box center [268, 42] width 16 height 8
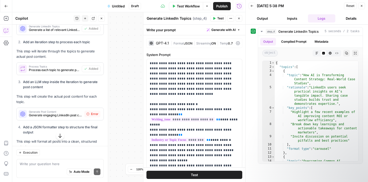
click at [288, 19] on button "Inputs" at bounding box center [292, 18] width 28 height 8
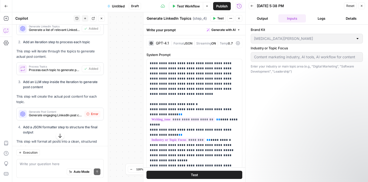
click at [265, 16] on button "Output" at bounding box center [263, 18] width 28 height 8
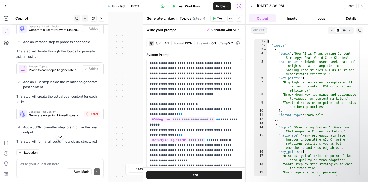
click at [323, 19] on button "Logs" at bounding box center [322, 18] width 28 height 8
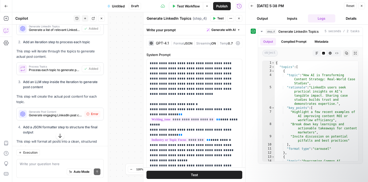
click at [347, 18] on button "Details" at bounding box center [352, 18] width 28 height 8
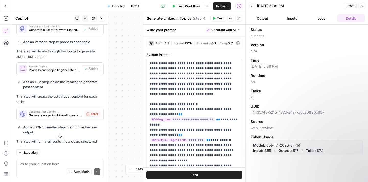
click at [328, 20] on button "Logs" at bounding box center [322, 18] width 28 height 8
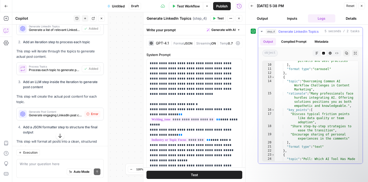
scroll to position [86, 0]
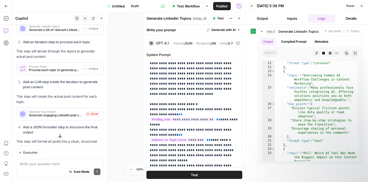
click at [254, 6] on button "Back" at bounding box center [252, 6] width 7 height 7
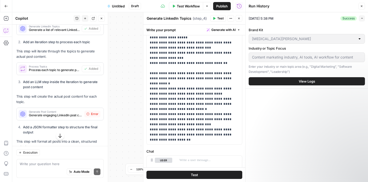
scroll to position [162, 0]
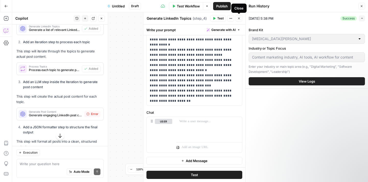
click at [118, 6] on span "Untitled" at bounding box center [118, 6] width 13 height 5
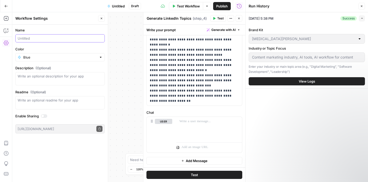
click at [54, 40] on input "Name" at bounding box center [60, 38] width 85 height 5
click at [39, 40] on input "LinkedIn Post generation" at bounding box center [60, 38] width 85 height 5
type input "LinkedIn Post generation"
click at [115, 76] on div "Workflow Set Inputs Inputs LLM · GPT-4.1 Generate LinkedIn Topics Step 4 Output…" at bounding box center [128, 97] width 233 height 170
click at [128, 7] on span "LinkedIn Post generation" at bounding box center [119, 6] width 40 height 5
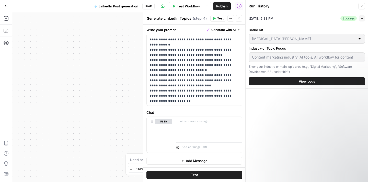
click at [108, 6] on span "LinkedIn Post generation" at bounding box center [119, 6] width 40 height 5
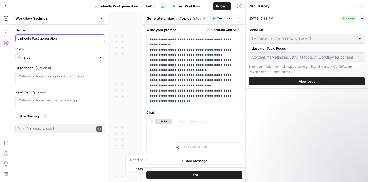
click at [68, 39] on input "LinkedIn Post generation" at bounding box center [60, 38] width 85 height 5
type input "LinkedIn Post generation [MEDICAL_DATA]"
click at [132, 30] on div "Workflow Set Inputs Inputs LLM · GPT-4.1 Generate LinkedIn Topics Step 4 Output…" at bounding box center [128, 97] width 233 height 170
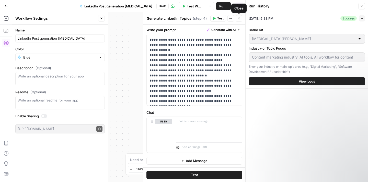
click at [239, 18] on icon "button" at bounding box center [239, 18] width 3 height 3
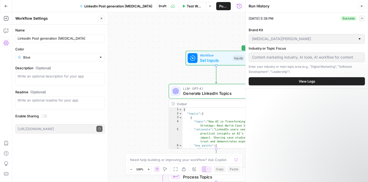
click at [364, 6] on button "Close" at bounding box center [361, 6] width 7 height 7
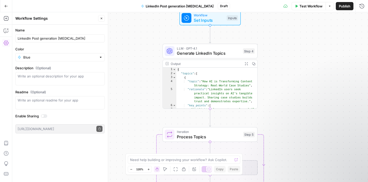
drag, startPoint x: 309, startPoint y: 9, endPoint x: 302, endPoint y: 22, distance: 15.0
click at [302, 22] on div "Go Back LinkedIn Post generation Nikita Draft Test Workflow Options Publish Run…" at bounding box center [184, 91] width 368 height 182
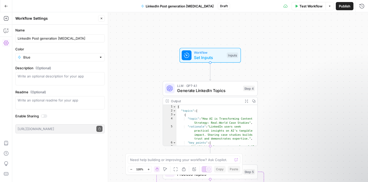
click at [163, 5] on span "LinkedIn Post generation [MEDICAL_DATA]" at bounding box center [180, 6] width 68 height 5
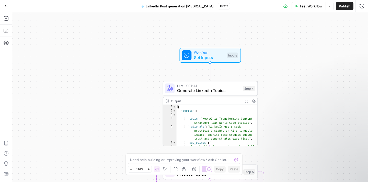
click at [220, 8] on span "Draft" at bounding box center [224, 6] width 8 height 5
click at [6, 21] on button "Add Steps" at bounding box center [6, 18] width 8 height 8
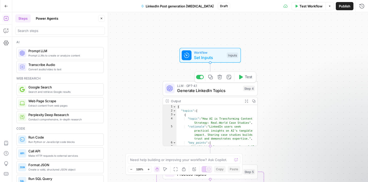
click at [212, 94] on div "LLM · GPT-4.1 Generate LinkedIn Topics Step 4 Copy step Delete step Add Note Te…" at bounding box center [210, 88] width 95 height 15
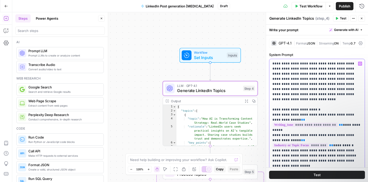
click at [299, 86] on p "**********" at bounding box center [317, 166] width 89 height 210
drag, startPoint x: 308, startPoint y: 70, endPoint x: 322, endPoint y: 95, distance: 28.4
click at [322, 95] on p "**********" at bounding box center [317, 166] width 89 height 210
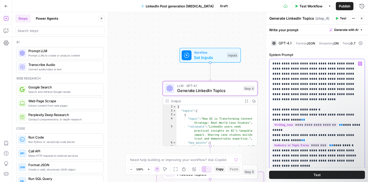
scroll to position [5, 0]
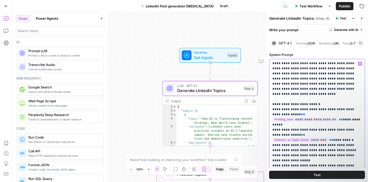
drag, startPoint x: 297, startPoint y: 142, endPoint x: 335, endPoint y: 145, distance: 38.3
click at [335, 145] on p "**********" at bounding box center [317, 161] width 89 height 210
click at [327, 154] on p "**********" at bounding box center [317, 161] width 89 height 210
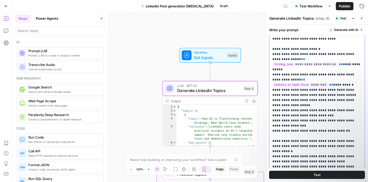
scroll to position [60, 0]
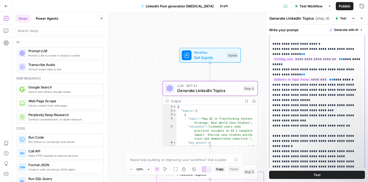
click at [331, 106] on p "**********" at bounding box center [317, 100] width 89 height 210
click at [327, 114] on p "**********" at bounding box center [317, 100] width 89 height 210
click at [339, 121] on p "**********" at bounding box center [317, 100] width 89 height 210
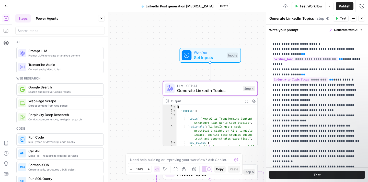
scroll to position [21, 0]
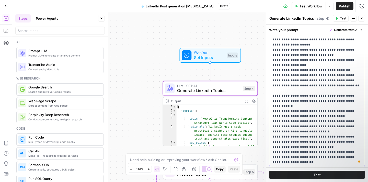
drag, startPoint x: 310, startPoint y: 111, endPoint x: 317, endPoint y: 119, distance: 10.0
click at [317, 119] on p "**********" at bounding box center [317, 52] width 89 height 225
drag, startPoint x: 307, startPoint y: 125, endPoint x: 308, endPoint y: 137, distance: 11.3
click at [308, 137] on p "**********" at bounding box center [317, 52] width 89 height 225
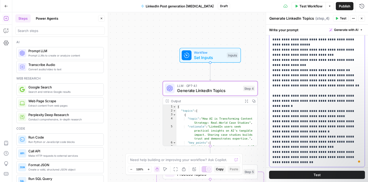
click at [308, 137] on p "**********" at bounding box center [317, 52] width 89 height 225
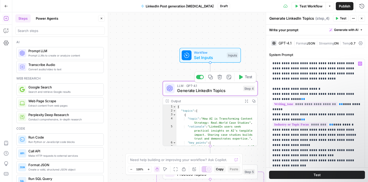
click at [229, 92] on span "Generate LinkedIn Topics" at bounding box center [208, 90] width 63 height 6
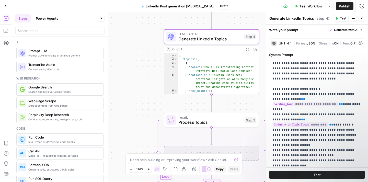
click at [208, 125] on span "Process Topics" at bounding box center [210, 122] width 64 height 6
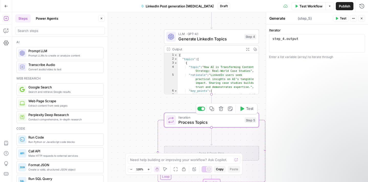
type textarea "Process Topics"
click at [6, 32] on icon "button" at bounding box center [6, 30] width 5 height 5
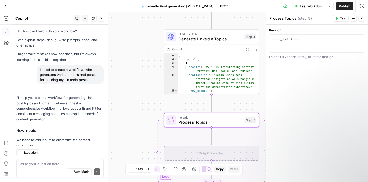
scroll to position [374, 0]
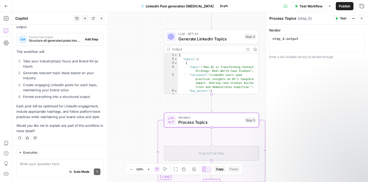
click at [35, 166] on textarea at bounding box center [60, 163] width 81 height 5
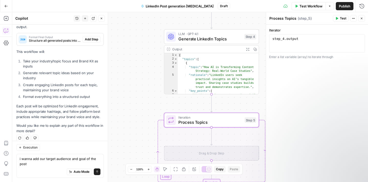
scroll to position [379, 0]
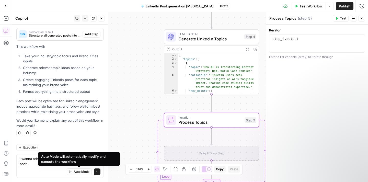
type textarea "i wanna add our target audience and goal of the post,"
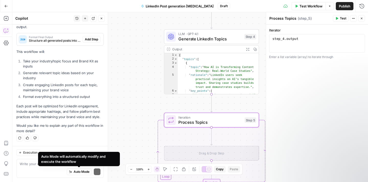
scroll to position [374, 0]
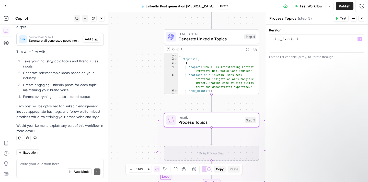
click at [302, 5] on span "Test Workflow" at bounding box center [311, 6] width 23 height 5
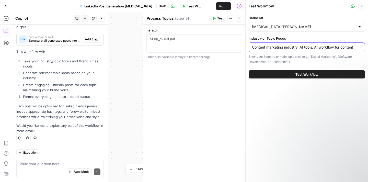
click at [287, 47] on input "Content marketing industry, AI tools, AI workflow for content" at bounding box center [307, 47] width 110 height 5
drag, startPoint x: 300, startPoint y: 48, endPoint x: 368, endPoint y: 47, distance: 67.2
click at [368, 47] on div "Brand Kit Nikita Agarwal Industry or Topic Focus Content marketing industry, AI…" at bounding box center [307, 46] width 122 height 69
click at [301, 48] on input "Content marketing industry, advice to other writers" at bounding box center [307, 47] width 110 height 5
type input "advice to other writers"
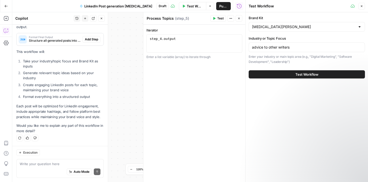
click at [315, 76] on span "Test Workflow" at bounding box center [307, 74] width 23 height 5
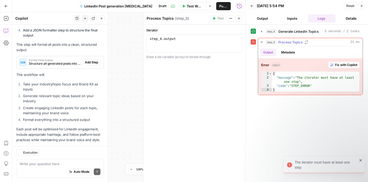
scroll to position [374, 0]
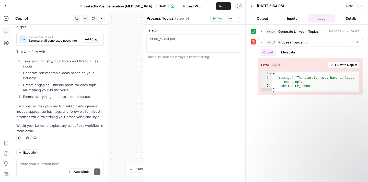
click at [362, 5] on icon "button" at bounding box center [361, 5] width 3 height 3
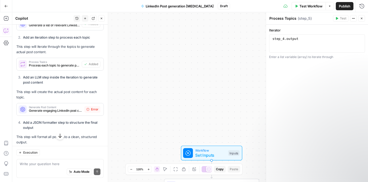
scroll to position [263, 0]
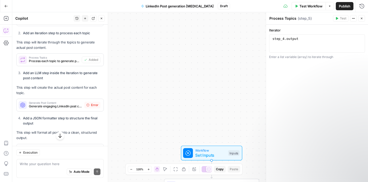
click at [175, 73] on div "Workflow Set Inputs Inputs LLM · GPT-4.1 Generate LinkedIn Topics Step 4 Output…" at bounding box center [190, 97] width 356 height 170
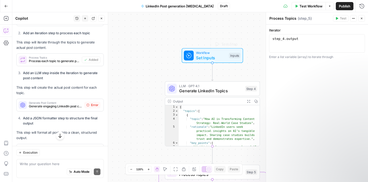
click at [214, 57] on span "Set Inputs" at bounding box center [211, 58] width 30 height 6
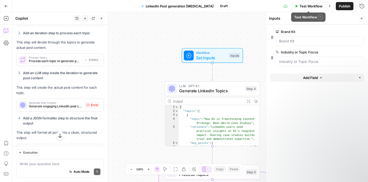
click at [319, 6] on span "Test Workflow" at bounding box center [311, 6] width 23 height 5
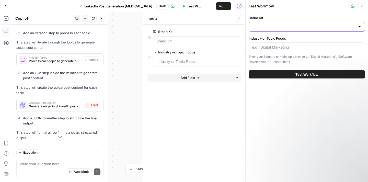
click at [273, 29] on input "Brand Kit" at bounding box center [304, 26] width 104 height 5
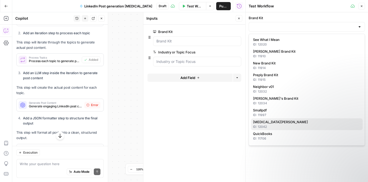
click at [276, 123] on span "Nikita Agarwal" at bounding box center [306, 121] width 106 height 5
type input "Nikita Agarwal"
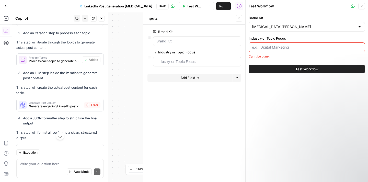
click at [280, 46] on input "Industry or Topic Focus" at bounding box center [307, 47] width 110 height 5
type input "advice to other writers"
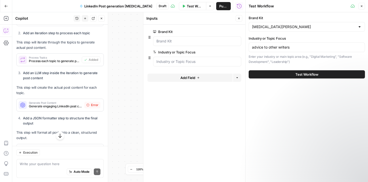
click at [288, 74] on button "Test Workflow" at bounding box center [307, 74] width 116 height 8
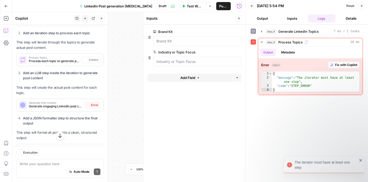
scroll to position [263, 0]
click at [340, 68] on div "Error object Fix with Copilot 1 2 3 4 { "message" : "The iterator must have at …" at bounding box center [310, 77] width 105 height 36
click at [340, 63] on span "Fix with Copilot" at bounding box center [346, 65] width 22 height 5
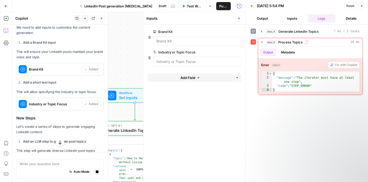
scroll to position [0, 0]
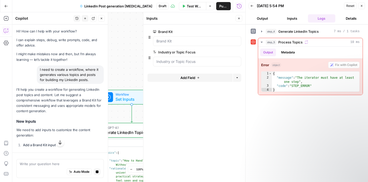
click at [196, 98] on form "Brand Kit edit field Delete group Industry or Topic Focus edit field Delete gro…" at bounding box center [194, 104] width 102 height 158
click at [308, 29] on span "Generate LinkedIn Topics" at bounding box center [298, 31] width 40 height 5
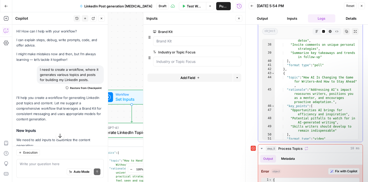
scroll to position [292, 0]
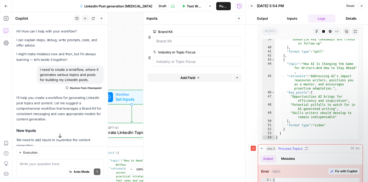
click at [270, 157] on button "Output" at bounding box center [268, 159] width 16 height 8
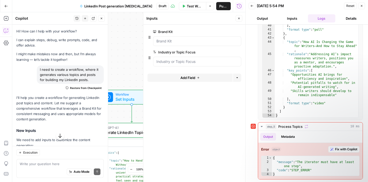
click at [224, 103] on form "Brand Kit edit field Delete group Industry or Topic Focus edit field Delete gro…" at bounding box center [194, 104] width 102 height 158
click at [360, 5] on icon "button" at bounding box center [361, 5] width 3 height 3
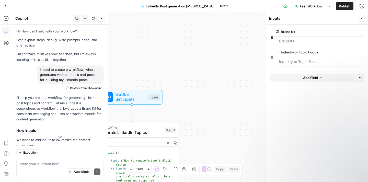
click at [184, 91] on div "Workflow Set Inputs Inputs LLM · GPT-4.1 Generate LinkedIn Topics Step 4 Output…" at bounding box center [190, 97] width 356 height 170
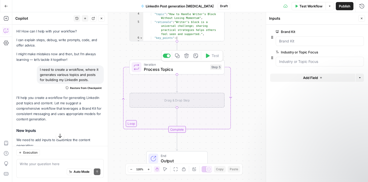
click at [184, 68] on span "Process Topics" at bounding box center [176, 69] width 64 height 6
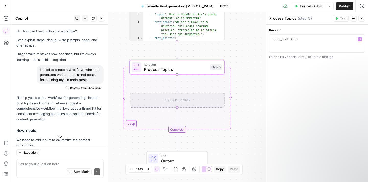
click at [302, 41] on div "step_4 . output" at bounding box center [317, 48] width 91 height 23
click at [168, 66] on span "Process Topics" at bounding box center [176, 69] width 64 height 6
click at [287, 40] on div "step_4 . output" at bounding box center [317, 48] width 91 height 23
click at [288, 40] on div "step_4 . genrate output" at bounding box center [317, 48] width 91 height 23
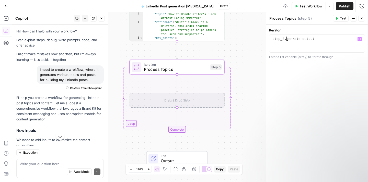
type textarea "**********"
click at [254, 47] on div "Workflow Set Inputs Inputs LLM · GPT-4.1 Generate LinkedIn Topics Step 4 Output…" at bounding box center [190, 97] width 356 height 170
click at [341, 20] on span "Test" at bounding box center [343, 18] width 6 height 5
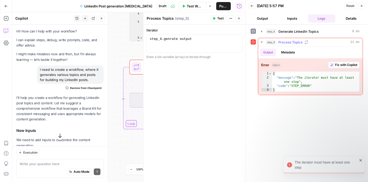
click at [299, 43] on span "Process Topics" at bounding box center [290, 42] width 24 height 5
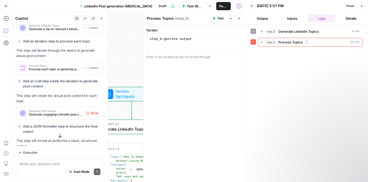
scroll to position [299, 0]
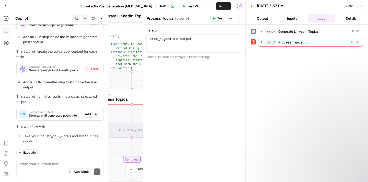
click at [60, 68] on span "Generate engaging LinkedIn post content" at bounding box center [55, 70] width 53 height 5
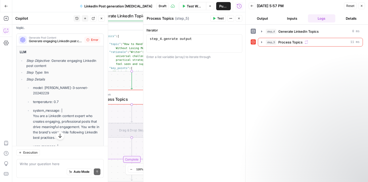
scroll to position [322, 0]
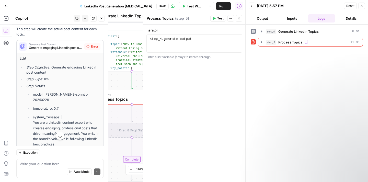
drag, startPoint x: 26, startPoint y: 68, endPoint x: 53, endPoint y: 91, distance: 36.1
click at [53, 91] on ul "Step Objective : Generate engaging LinkedIn post content Step Type : llm Step D…" at bounding box center [60, 180] width 81 height 231
click at [45, 165] on textarea at bounding box center [60, 163] width 81 height 5
type textarea "Im not able to add the step Generate post content"
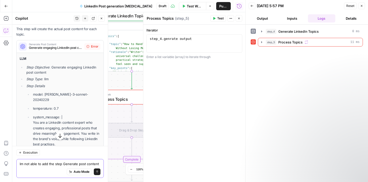
click at [99, 172] on button "Send" at bounding box center [97, 172] width 7 height 7
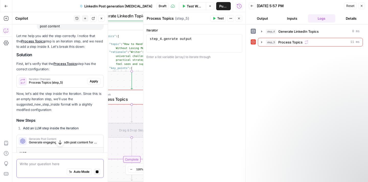
scroll to position [1033, 0]
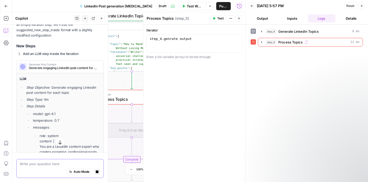
click at [359, 6] on button "Close" at bounding box center [361, 6] width 7 height 7
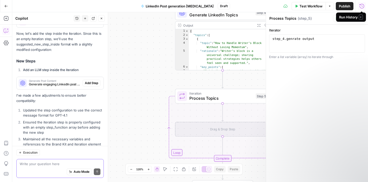
scroll to position [1079, 0]
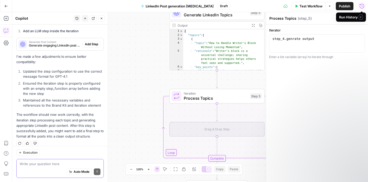
click at [228, 130] on div "Drag & Drop Step" at bounding box center [217, 129] width 95 height 15
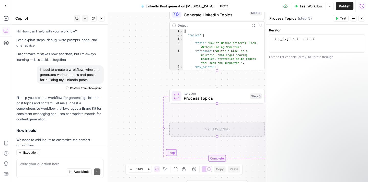
scroll to position [0, 2]
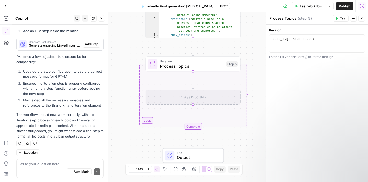
click at [182, 69] on span "Process Topics" at bounding box center [192, 66] width 64 height 6
click at [204, 53] on icon "button" at bounding box center [202, 52] width 5 height 5
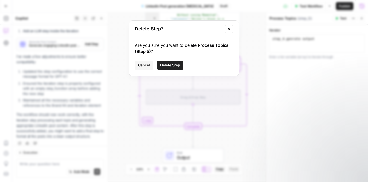
click at [178, 66] on span "Delete Step" at bounding box center [170, 65] width 20 height 5
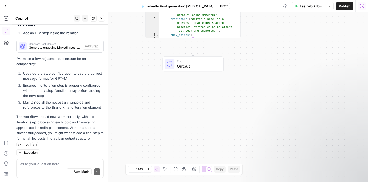
scroll to position [1081, 0]
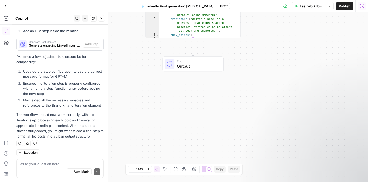
click at [188, 64] on span "Output" at bounding box center [198, 66] width 42 height 6
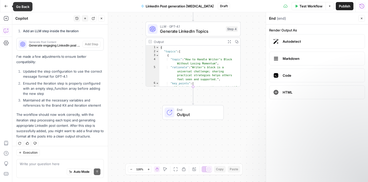
click at [6, 5] on icon "button" at bounding box center [6, 6] width 4 height 4
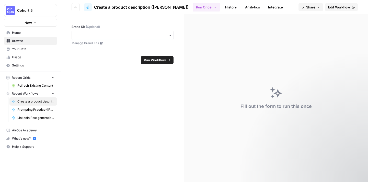
click at [42, 116] on span "LinkedIn Post generation [MEDICAL_DATA]" at bounding box center [35, 118] width 37 height 5
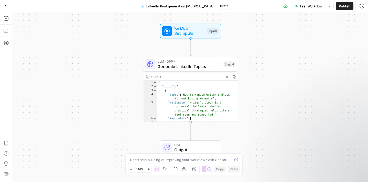
click at [190, 122] on icon "Edge from step_4 to end" at bounding box center [191, 131] width 2 height 18
click at [190, 121] on div "{ "topics" : [ { "topic" : "How to Handle Writer’s Block Without Losing Momentu…" at bounding box center [197, 107] width 81 height 53
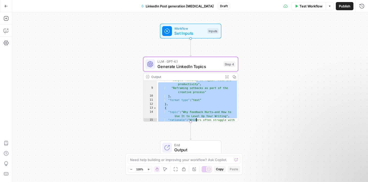
scroll to position [42, 0]
click at [205, 130] on div "**********" at bounding box center [190, 97] width 356 height 170
click at [123, 129] on div "**********" at bounding box center [190, 97] width 356 height 170
click at [214, 102] on div ""Simple routines to regain focus and productivity" , "Reframing setbacks as par…" at bounding box center [197, 110] width 81 height 65
type textarea "*"
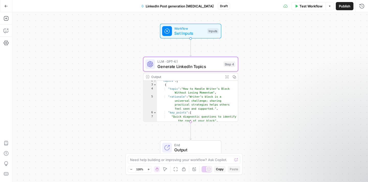
scroll to position [0, 0]
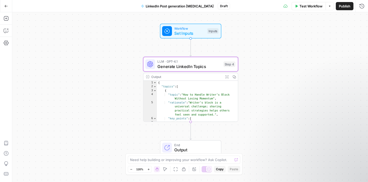
click at [266, 92] on div "Workflow Set Inputs Inputs LLM · GPT-4.1 Generate LinkedIn Topics Step 4 Output…" at bounding box center [190, 97] width 356 height 170
click at [190, 147] on span "Output" at bounding box center [195, 150] width 42 height 6
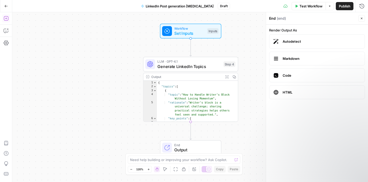
click at [7, 20] on icon "button" at bounding box center [6, 18] width 5 height 5
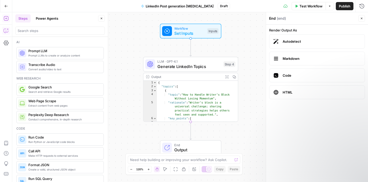
click at [7, 29] on icon "button" at bounding box center [6, 30] width 5 height 5
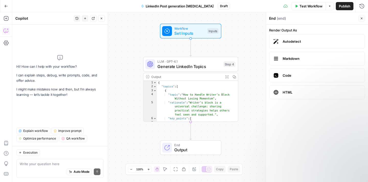
click at [47, 164] on textarea at bounding box center [60, 163] width 81 height 5
type textarea "how to add steps to parent workflow"
click at [99, 173] on button "Send" at bounding box center [97, 172] width 7 height 7
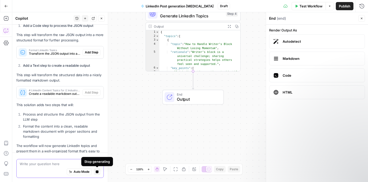
scroll to position [127, 0]
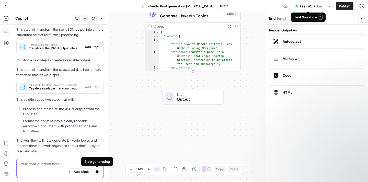
click at [329, 5] on icon "button" at bounding box center [329, 6] width 3 height 3
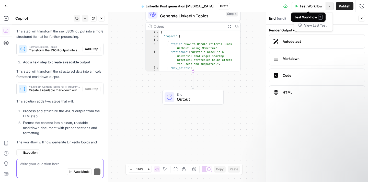
scroll to position [143, 0]
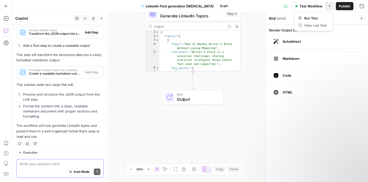
click at [329, 5] on icon "button" at bounding box center [329, 6] width 3 height 3
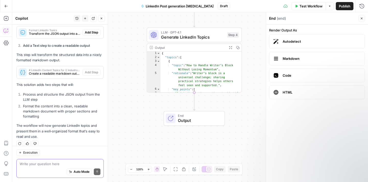
type textarea "**********"
click at [184, 68] on div "{ "topics" : [ { "topic" : "How to Handle Writer’s Block Without Losing Momentu…" at bounding box center [201, 77] width 81 height 53
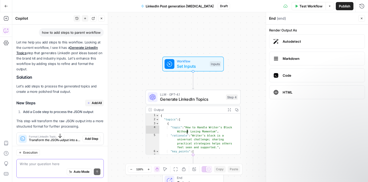
scroll to position [44, 0]
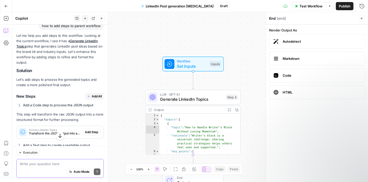
drag, startPoint x: 48, startPoint y: 101, endPoint x: 89, endPoint y: 101, distance: 41.4
click at [89, 103] on strong "Add a Code step to process the JSON output" at bounding box center [58, 105] width 70 height 4
click at [98, 94] on span "Add All" at bounding box center [97, 96] width 10 height 5
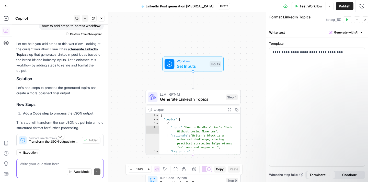
type textarea "# LinkedIn Content Topics for {{ industry }} {% for topic in step_9.output.form…"
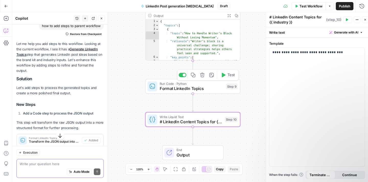
click at [177, 88] on span "Format LinkedIn Topics" at bounding box center [192, 88] width 64 height 6
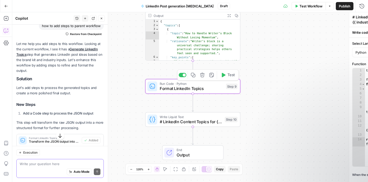
type textarea "Format LinkedIn Topics"
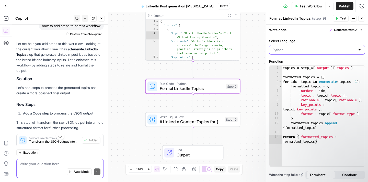
click at [299, 47] on input "Select Language" at bounding box center [314, 49] width 83 height 5
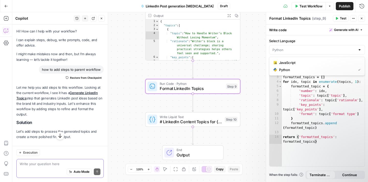
click at [90, 79] on span "Restore from Checkpoint" at bounding box center [86, 78] width 32 height 4
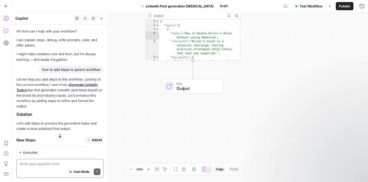
click at [6, 19] on icon "button" at bounding box center [6, 18] width 5 height 5
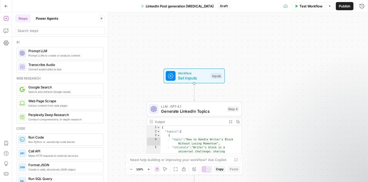
click at [329, 4] on button "Options" at bounding box center [330, 6] width 8 height 8
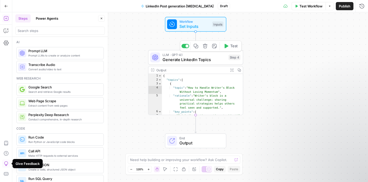
click at [195, 57] on span "Generate LinkedIn Topics" at bounding box center [194, 60] width 63 height 6
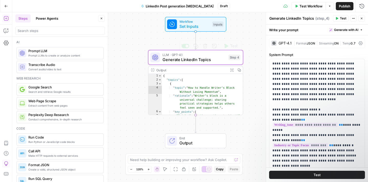
scroll to position [21, 0]
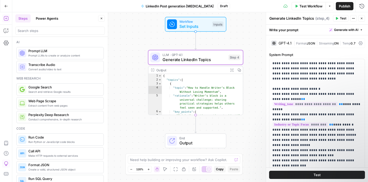
click at [253, 132] on div "**********" at bounding box center [190, 97] width 356 height 170
click at [194, 138] on span "End" at bounding box center [200, 138] width 42 height 5
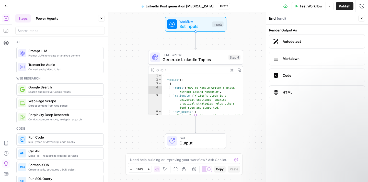
click at [308, 56] on span "Markdown" at bounding box center [322, 58] width 78 height 5
click at [277, 58] on icon at bounding box center [276, 58] width 5 height 5
click at [283, 43] on span "Autodetect" at bounding box center [322, 41] width 78 height 5
click at [299, 42] on span "Autodetect" at bounding box center [322, 41] width 78 height 5
